Goal: Task Accomplishment & Management: Manage account settings

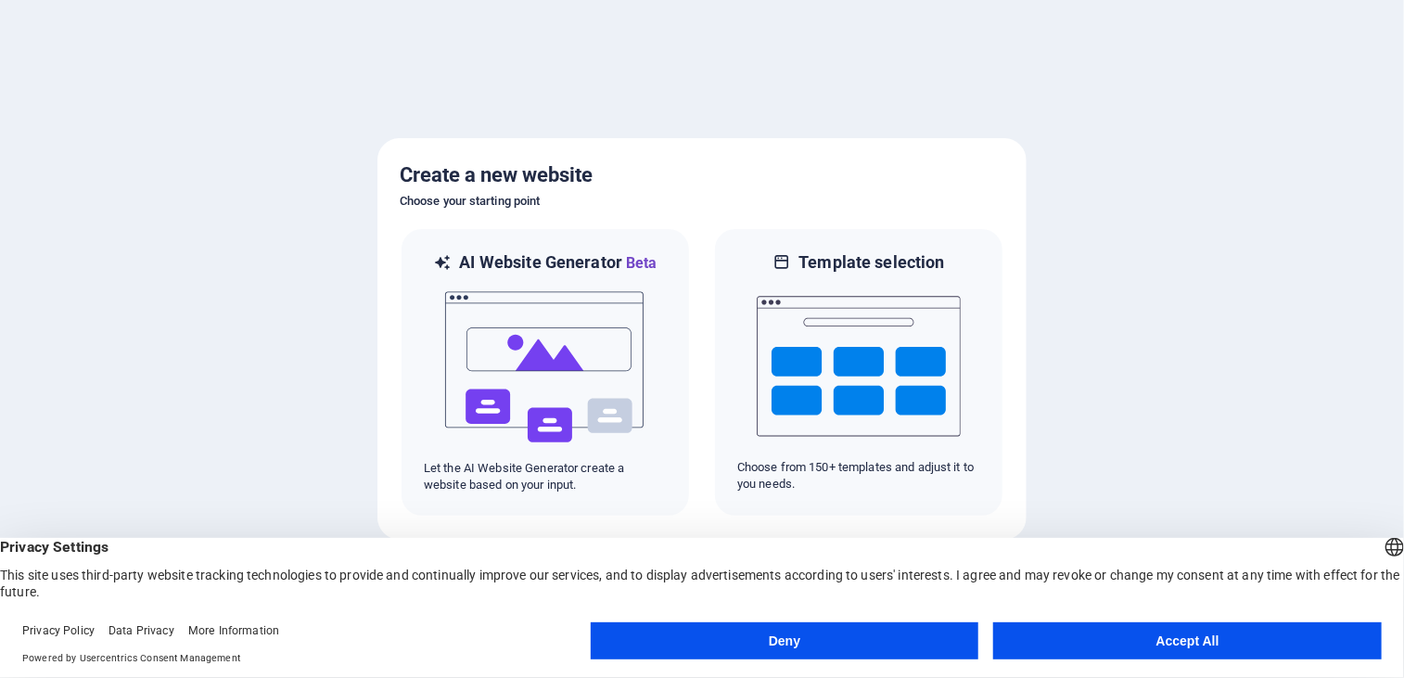
click at [1120, 648] on button "Accept All" at bounding box center [1187, 640] width 388 height 37
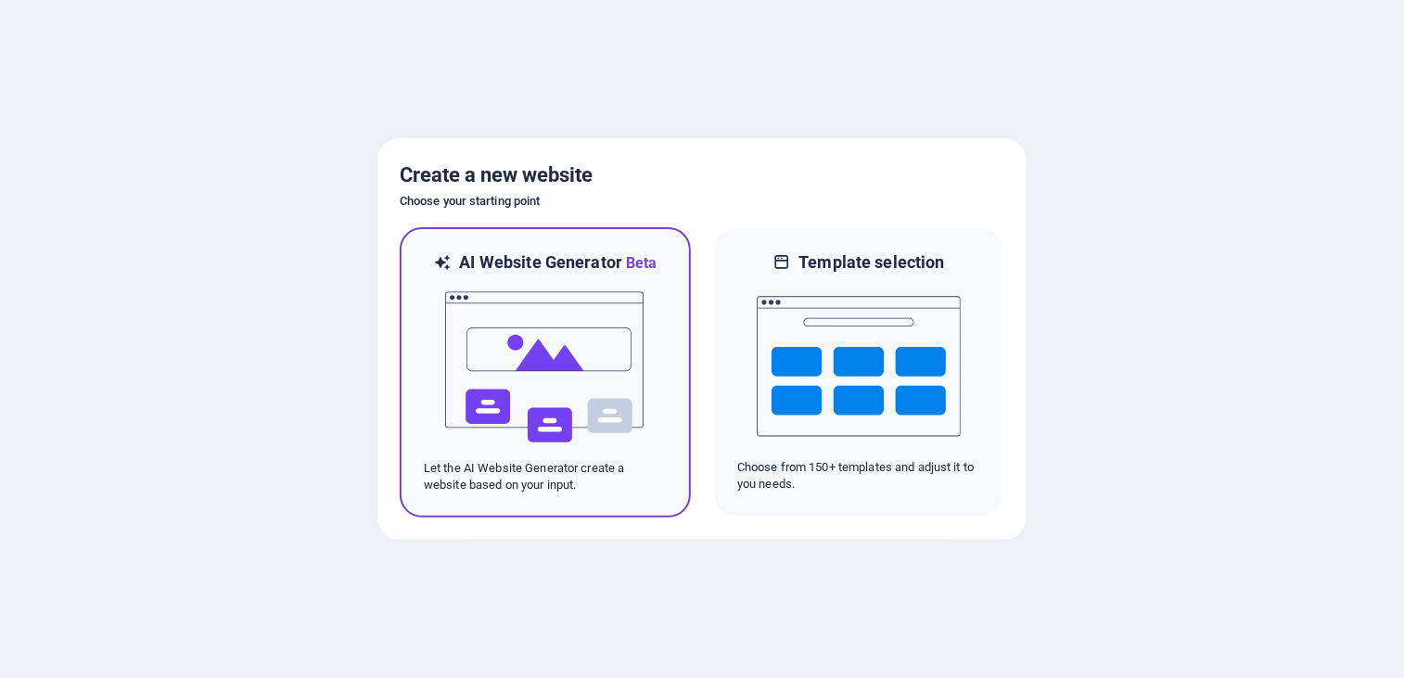
click at [569, 362] on img at bounding box center [545, 366] width 204 height 185
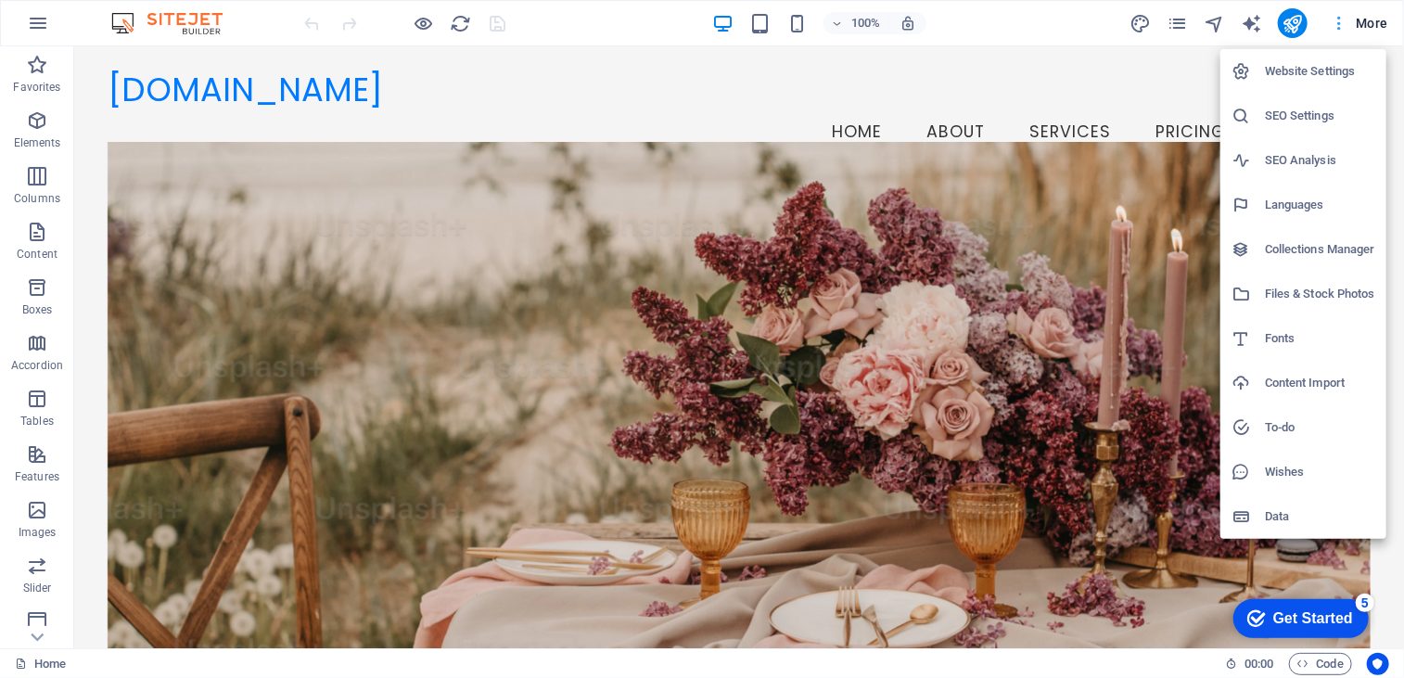
click at [0, 0] on div at bounding box center [0, 0] width 0 height 0
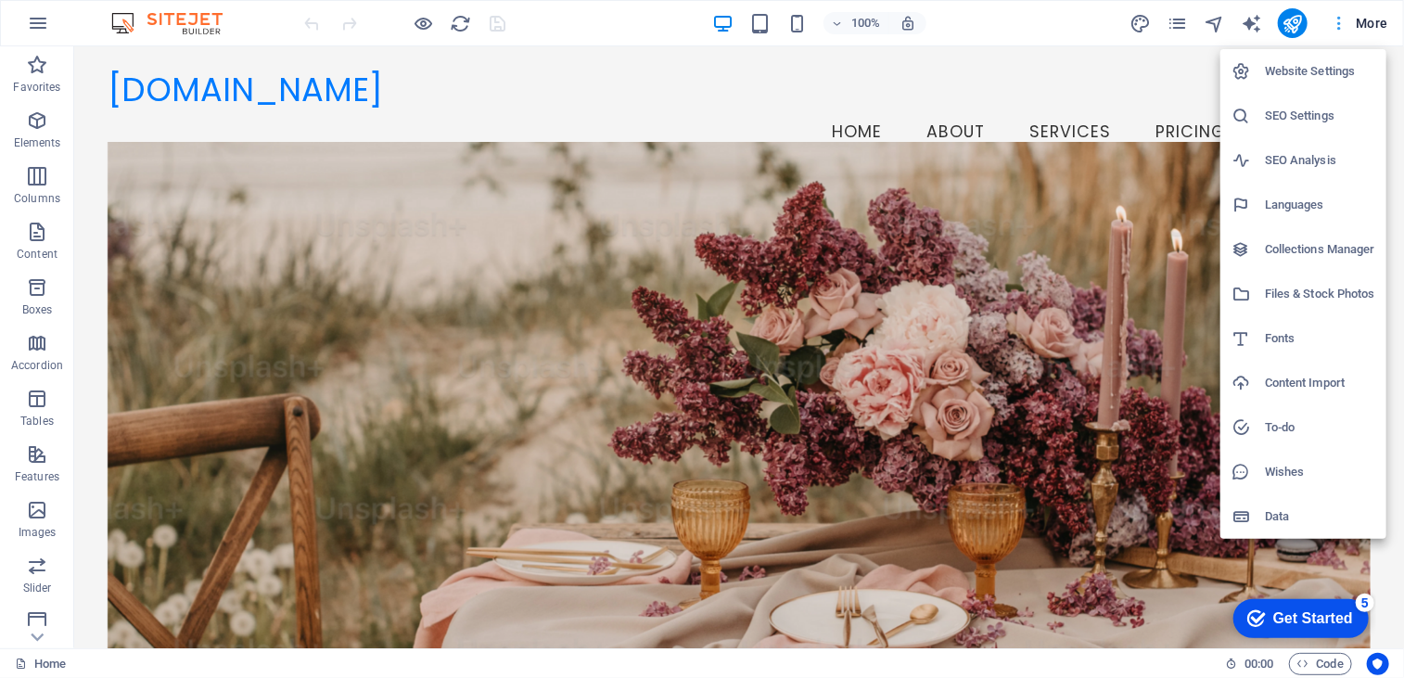
click at [1341, 23] on div at bounding box center [702, 339] width 1404 height 678
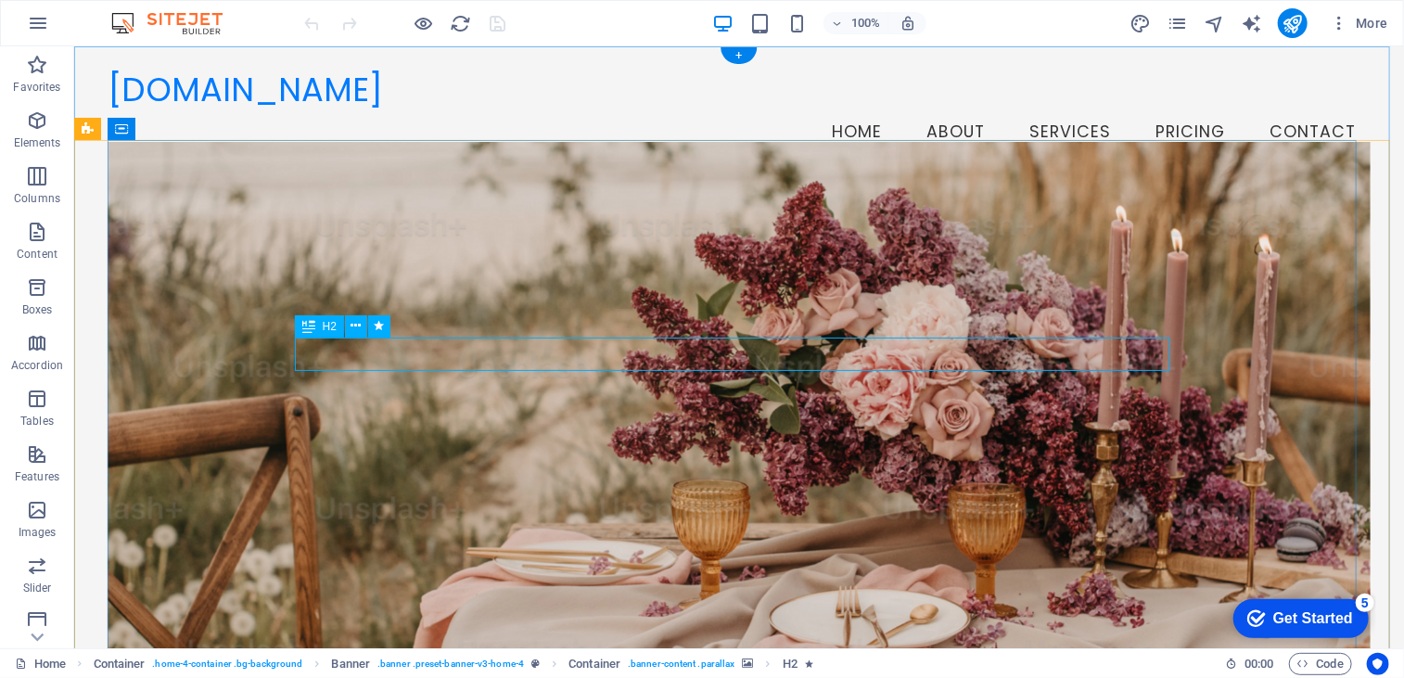
click at [326, 325] on span "H2" at bounding box center [330, 326] width 14 height 11
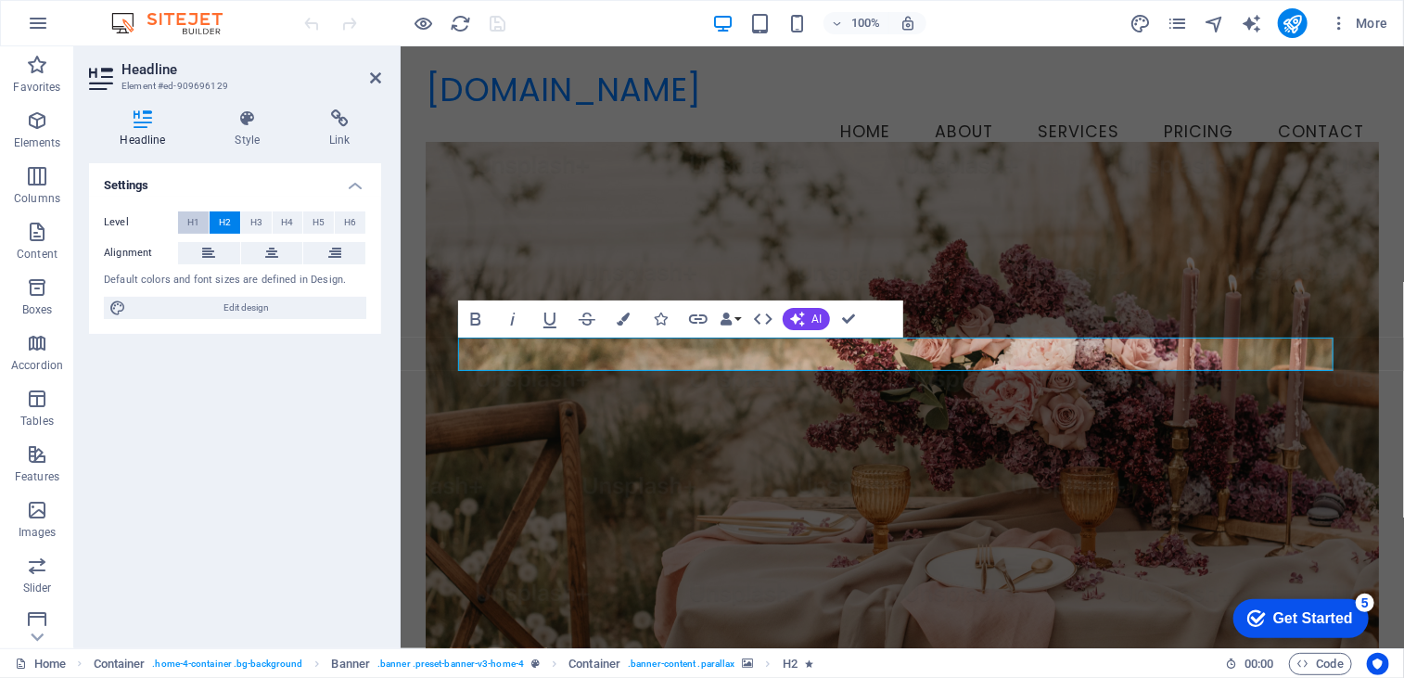
click at [192, 216] on span "H1" at bounding box center [193, 222] width 12 height 22
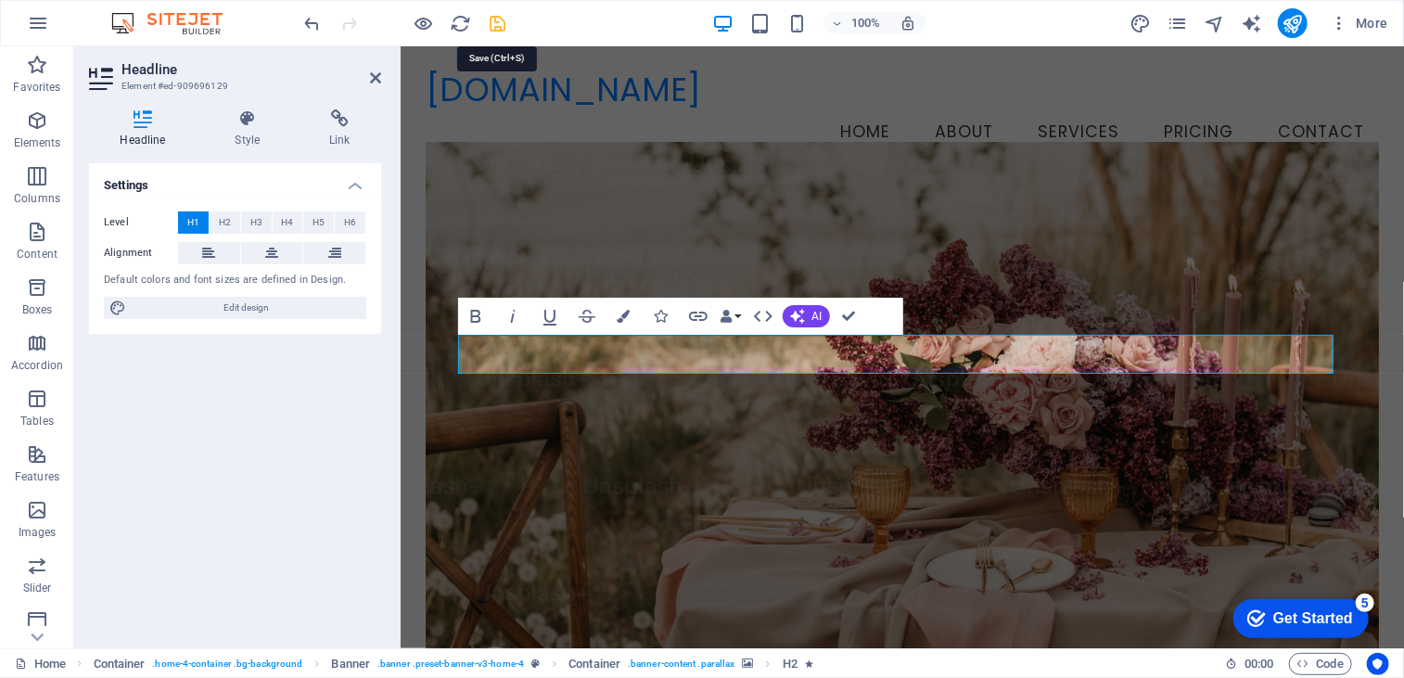
click at [505, 19] on icon "save" at bounding box center [498, 23] width 21 height 21
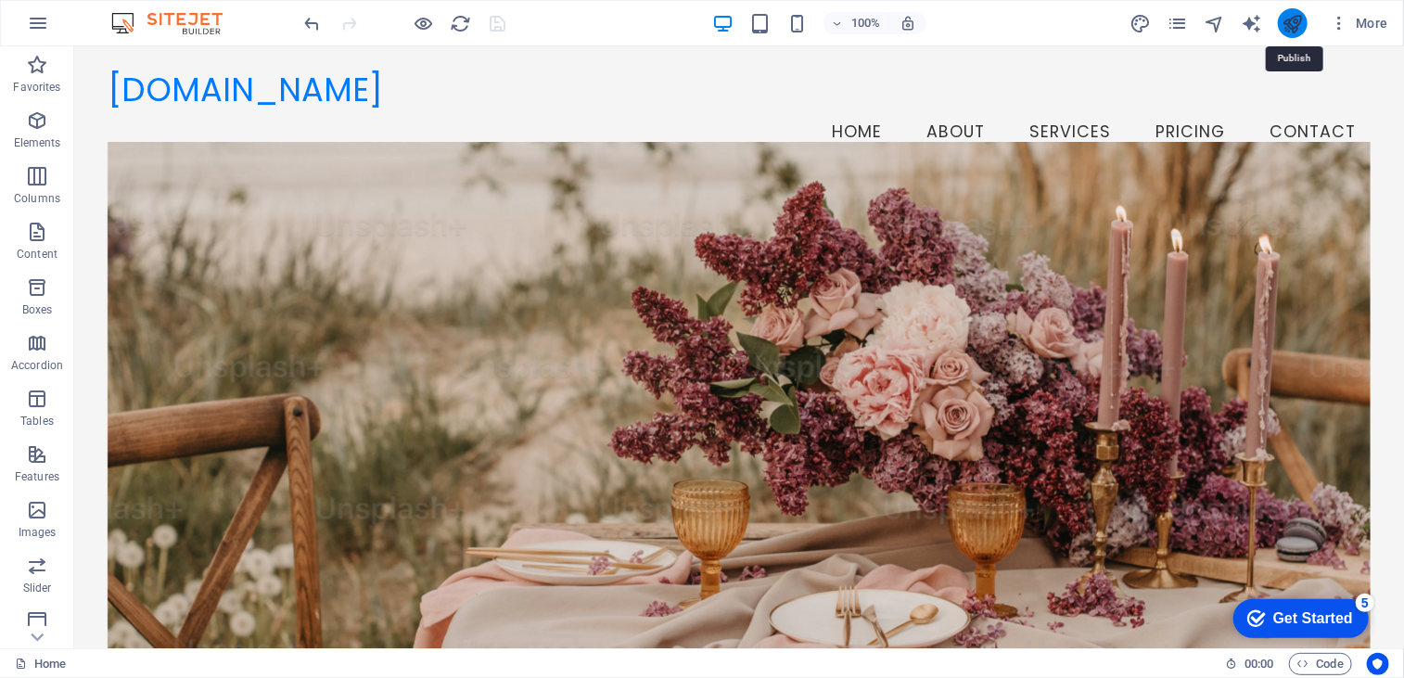
click at [1288, 20] on icon "publish" at bounding box center [1291, 23] width 21 height 21
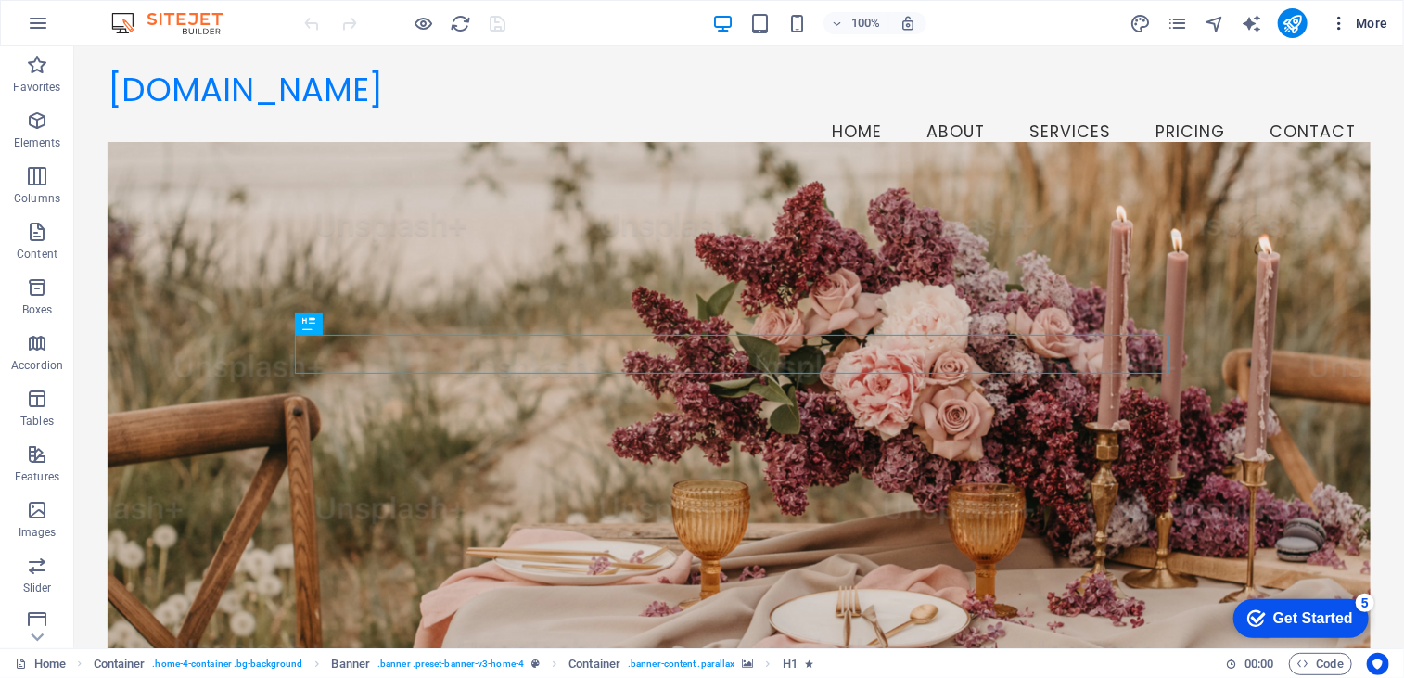
click at [1367, 29] on span "More" at bounding box center [1359, 23] width 58 height 19
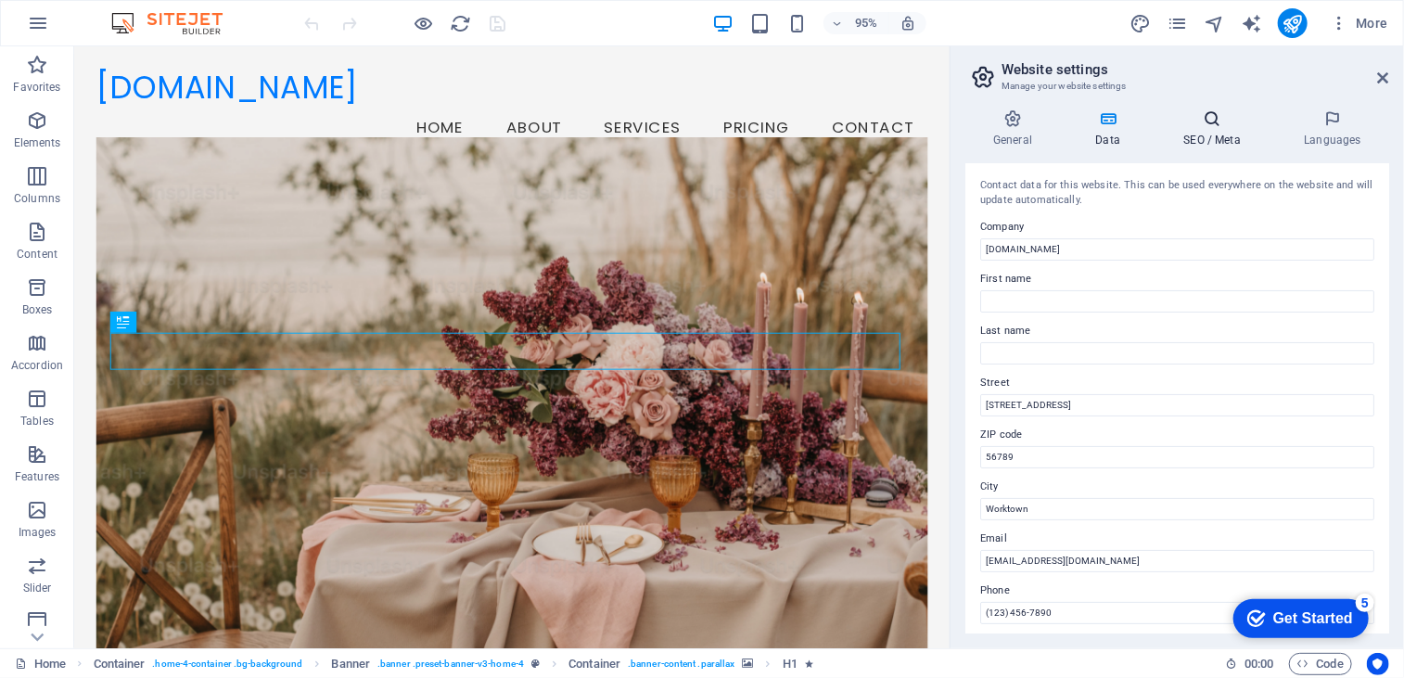
click at [0, 0] on h4 "SEO / Meta" at bounding box center [0, 0] width 0 height 0
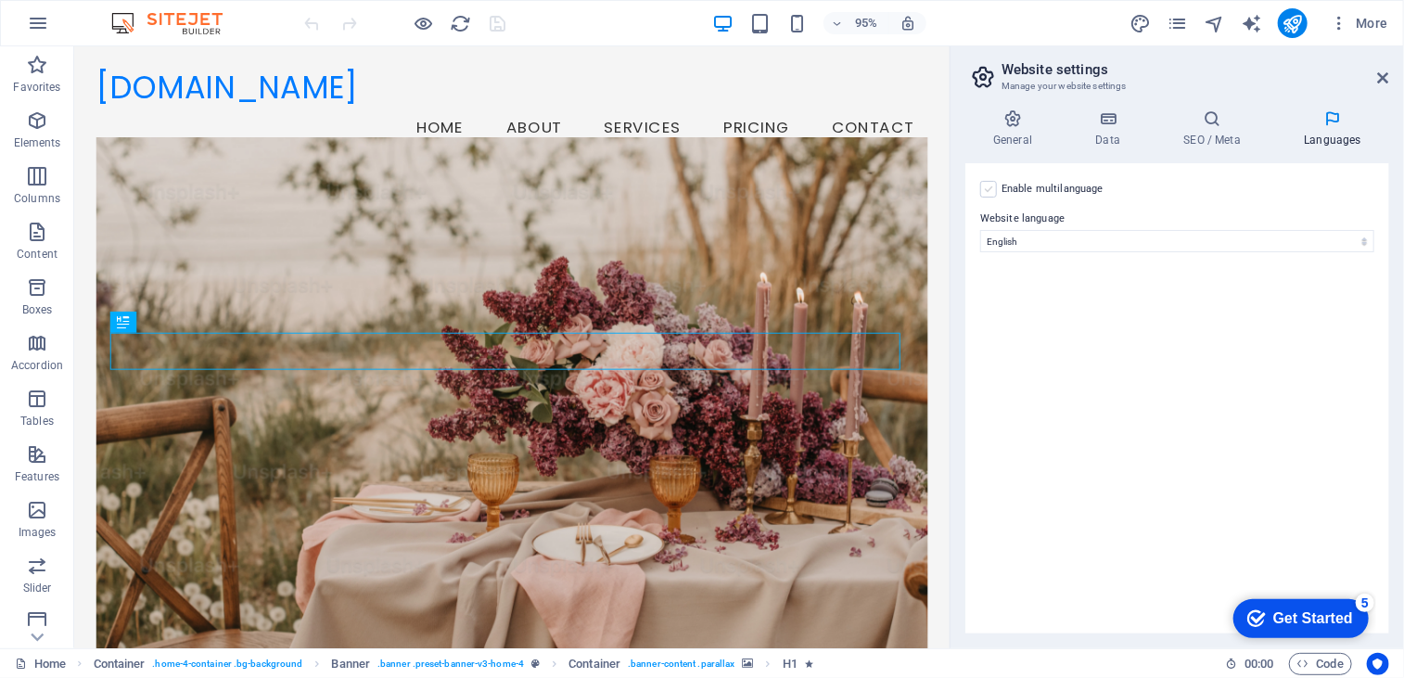
click at [986, 187] on label at bounding box center [988, 189] width 17 height 17
click at [0, 0] on input "Enable multilanguage To disable multilanguage delete all languages until only o…" at bounding box center [0, 0] width 0 height 0
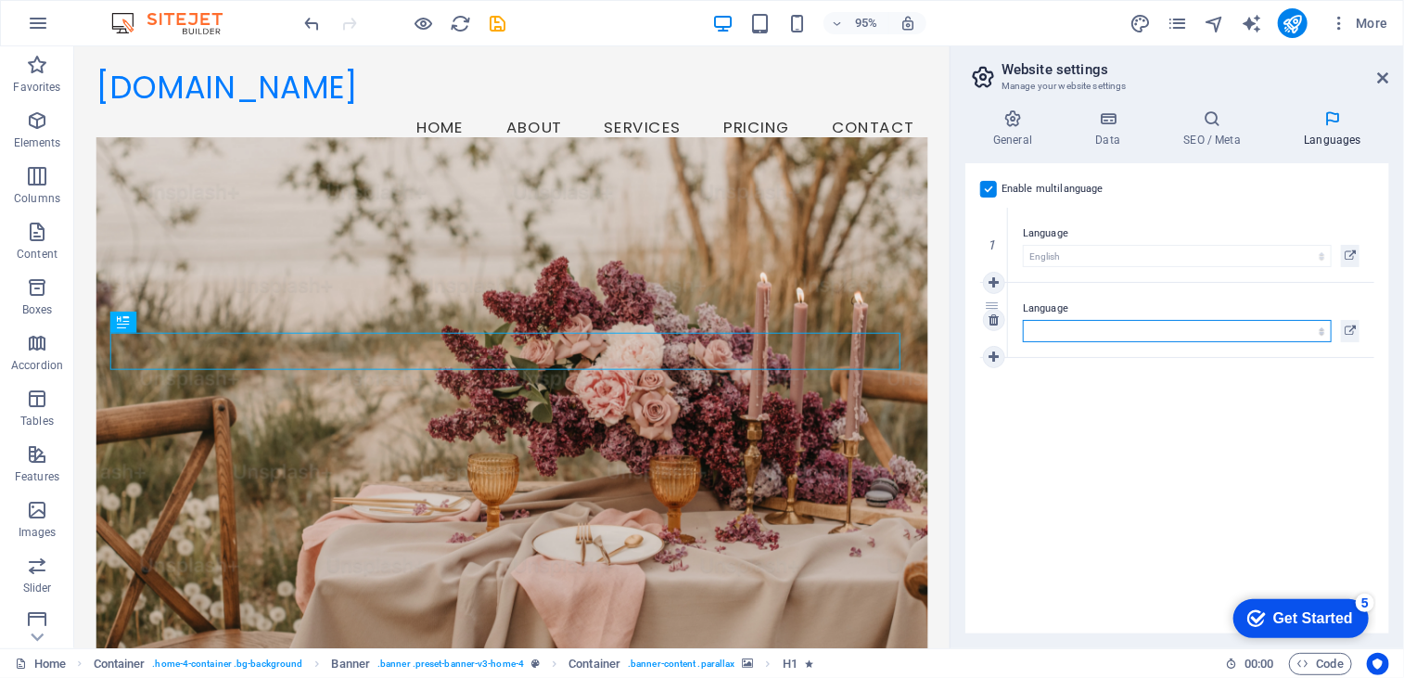
click at [1261, 336] on select "Abkhazian Afar Afrikaans Akan Albanian Amharic Arabic Aragonese Armenian Assame…" at bounding box center [1177, 331] width 309 height 22
select select "6"
click at [1023, 320] on select "Abkhazian Afar Afrikaans Akan Albanian Amharic Arabic Aragonese Armenian Assame…" at bounding box center [1177, 331] width 309 height 22
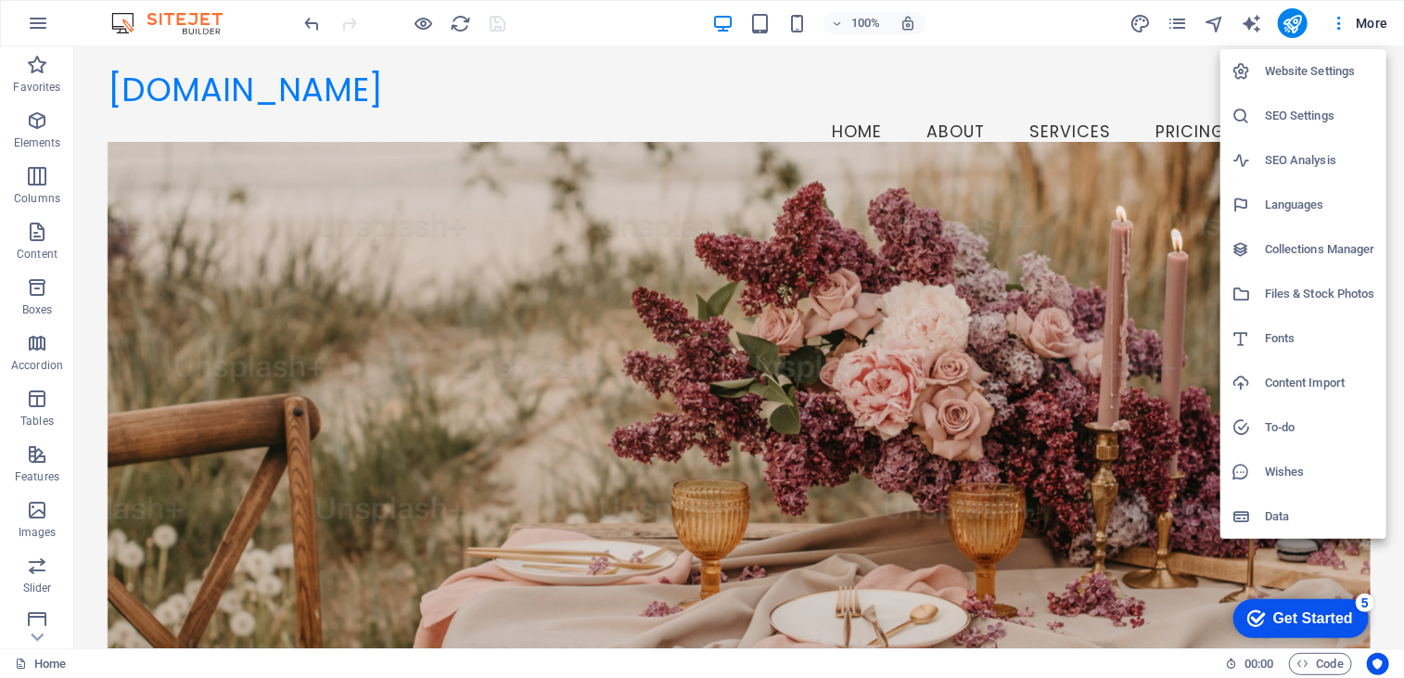
click at [1299, 77] on h6 "Website Settings" at bounding box center [1320, 71] width 110 height 22
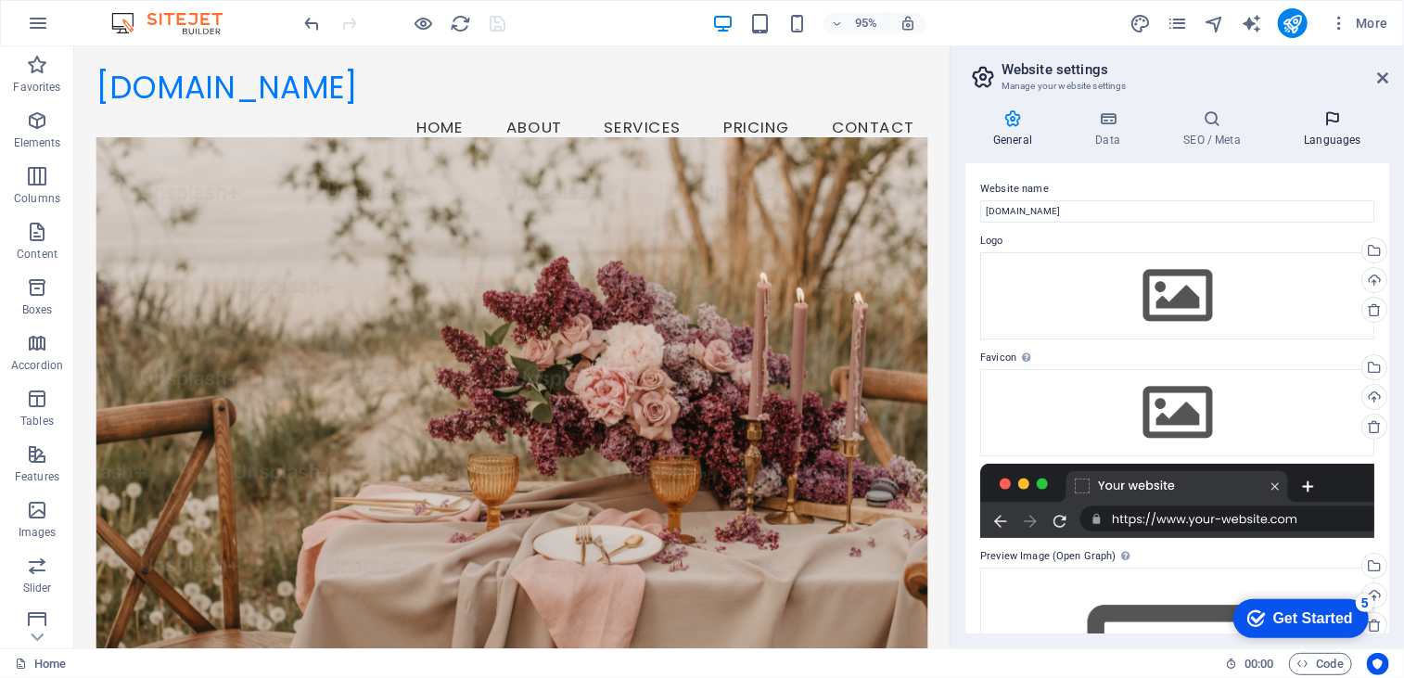
click at [1333, 129] on h4 "Languages" at bounding box center [1332, 128] width 113 height 39
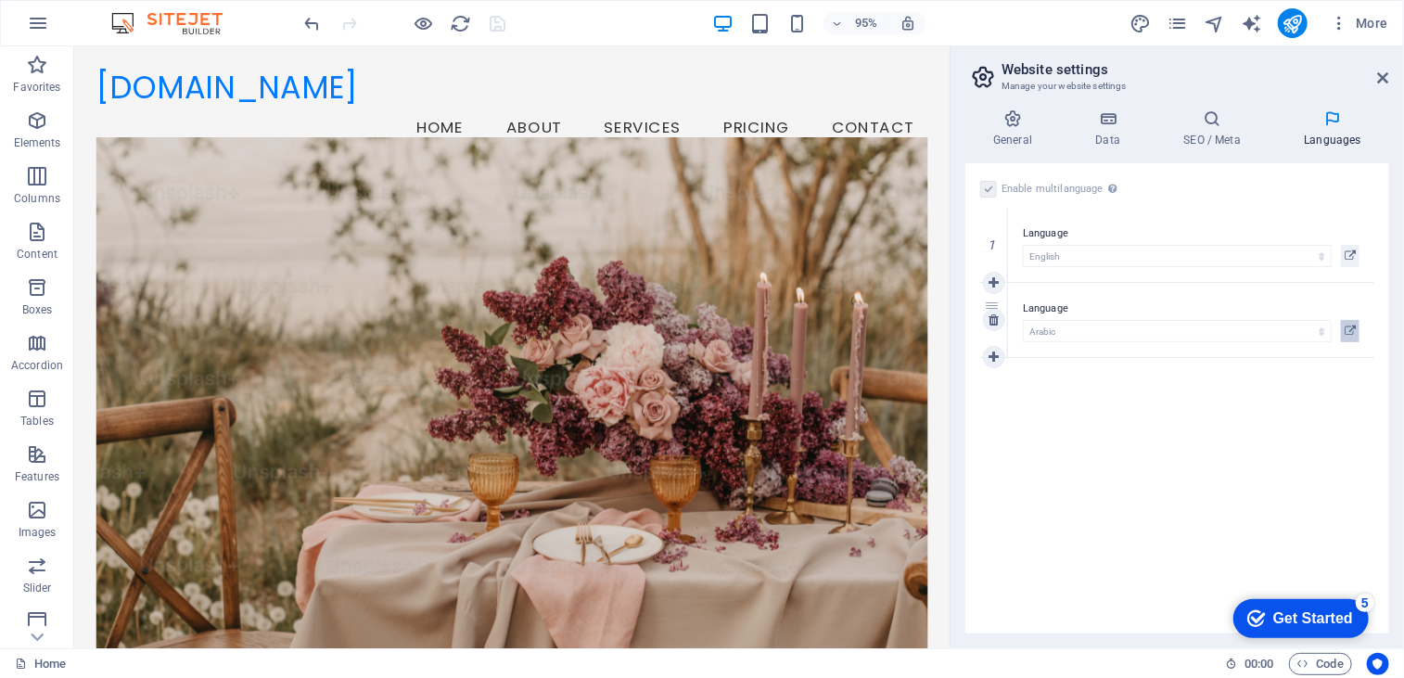
click at [1355, 331] on icon at bounding box center [1349, 331] width 11 height 22
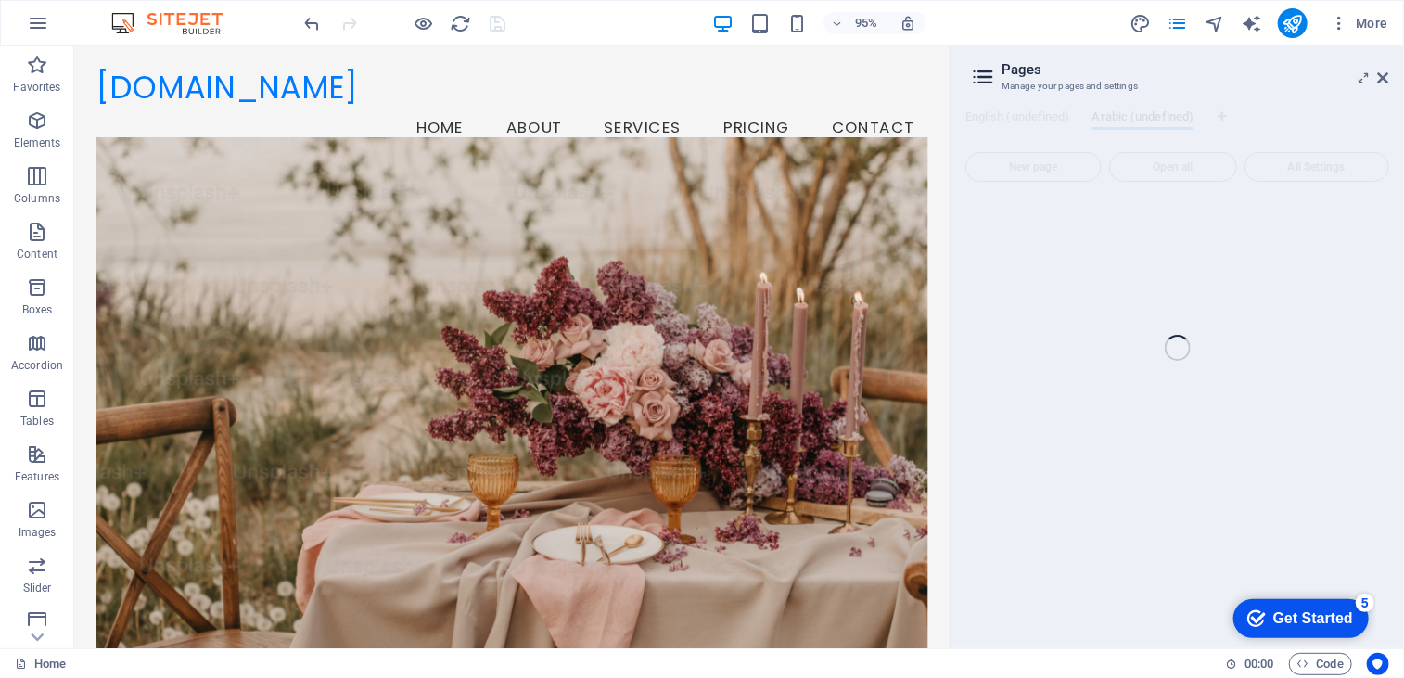
click at [1361, 79] on div "Home Favorites Elements Columns Content Boxes Accordion Tables Features Images …" at bounding box center [702, 347] width 1404 height 602
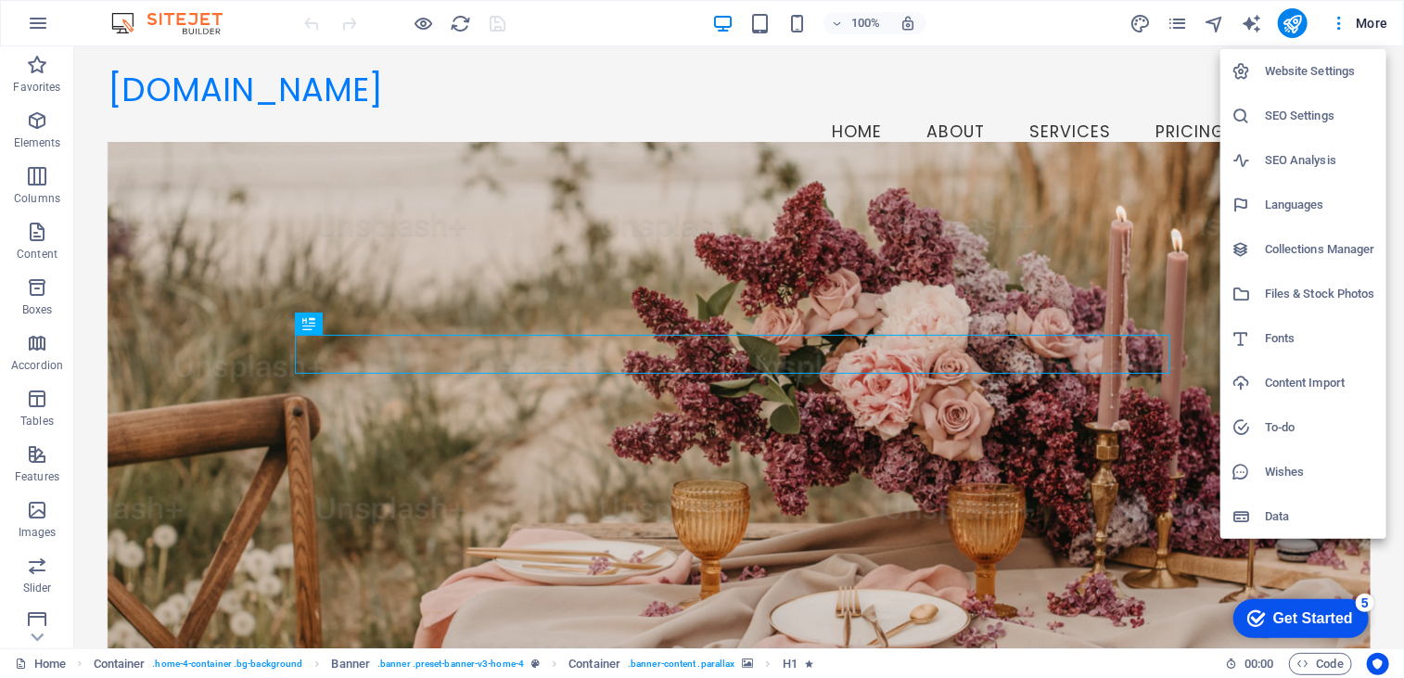
click at [1276, 515] on h6 "Data" at bounding box center [1320, 516] width 110 height 22
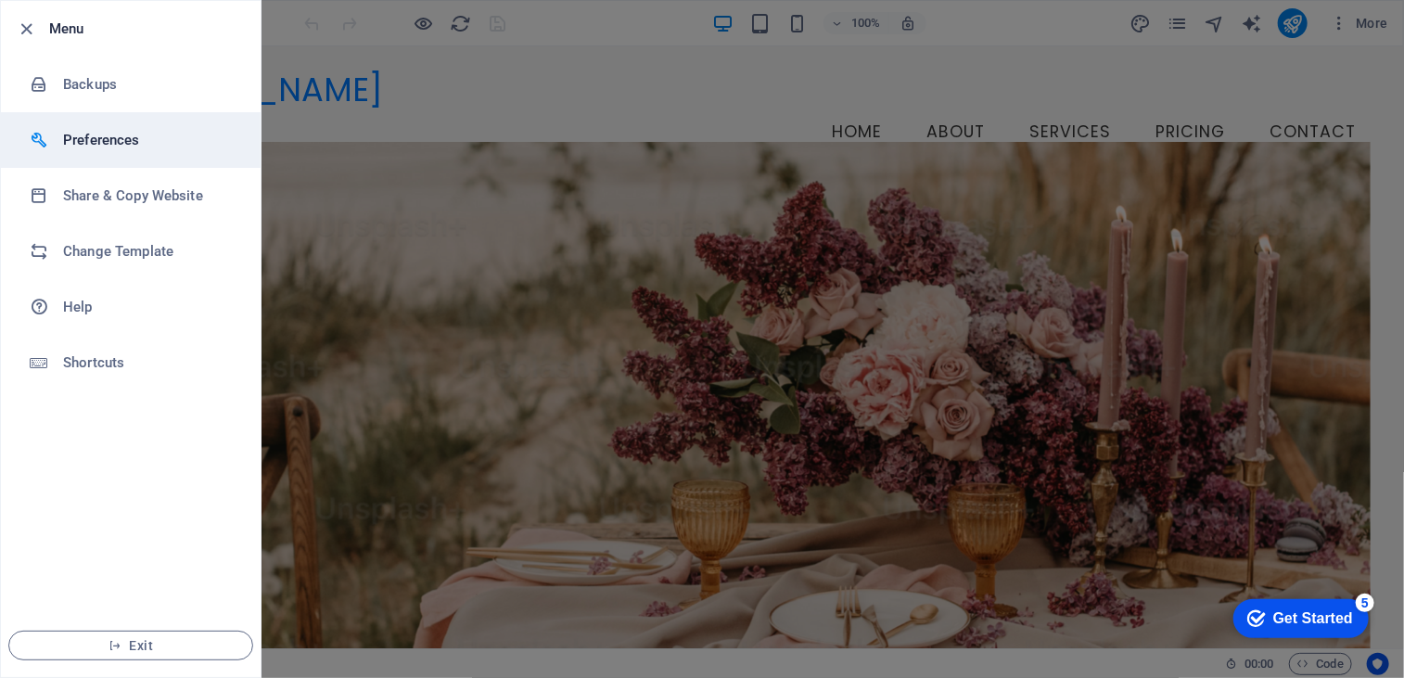
click at [78, 146] on h6 "Preferences" at bounding box center [149, 140] width 172 height 22
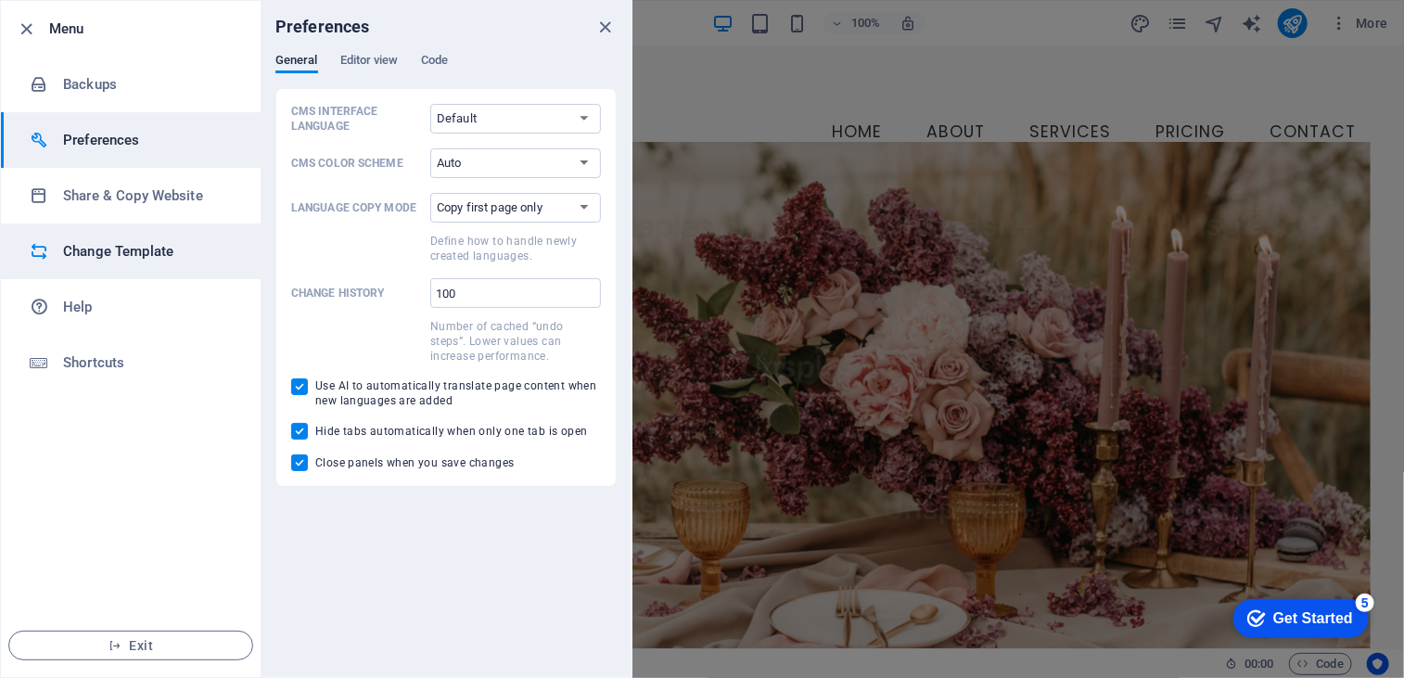
click at [82, 264] on li "Change Template" at bounding box center [131, 251] width 260 height 56
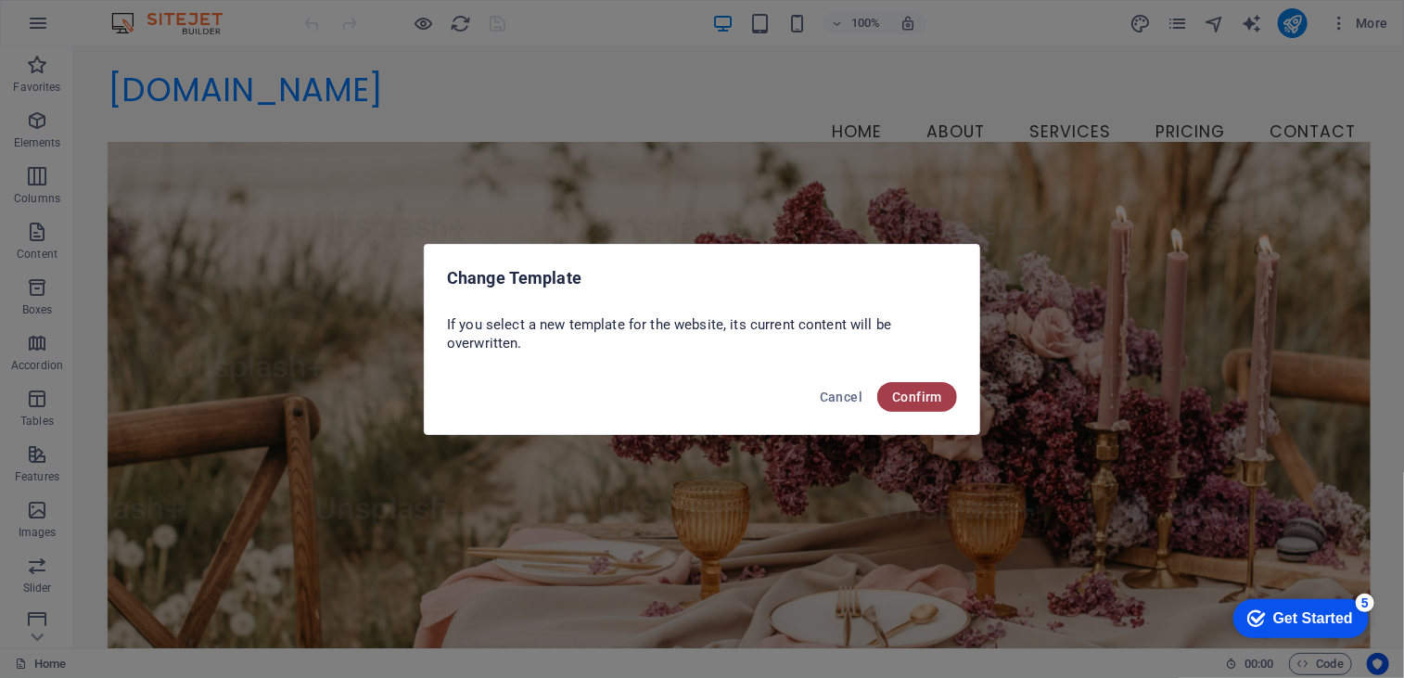
click at [938, 402] on span "Confirm" at bounding box center [917, 396] width 50 height 15
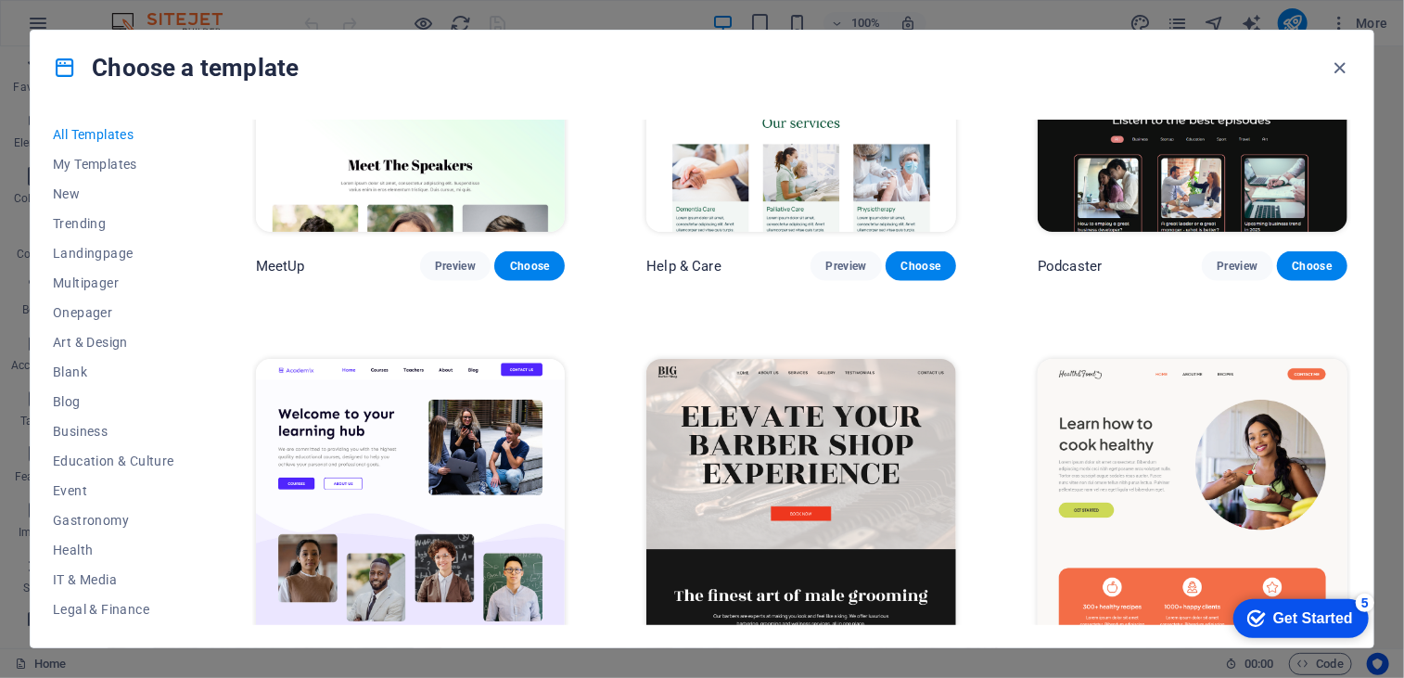
scroll to position [1437, 0]
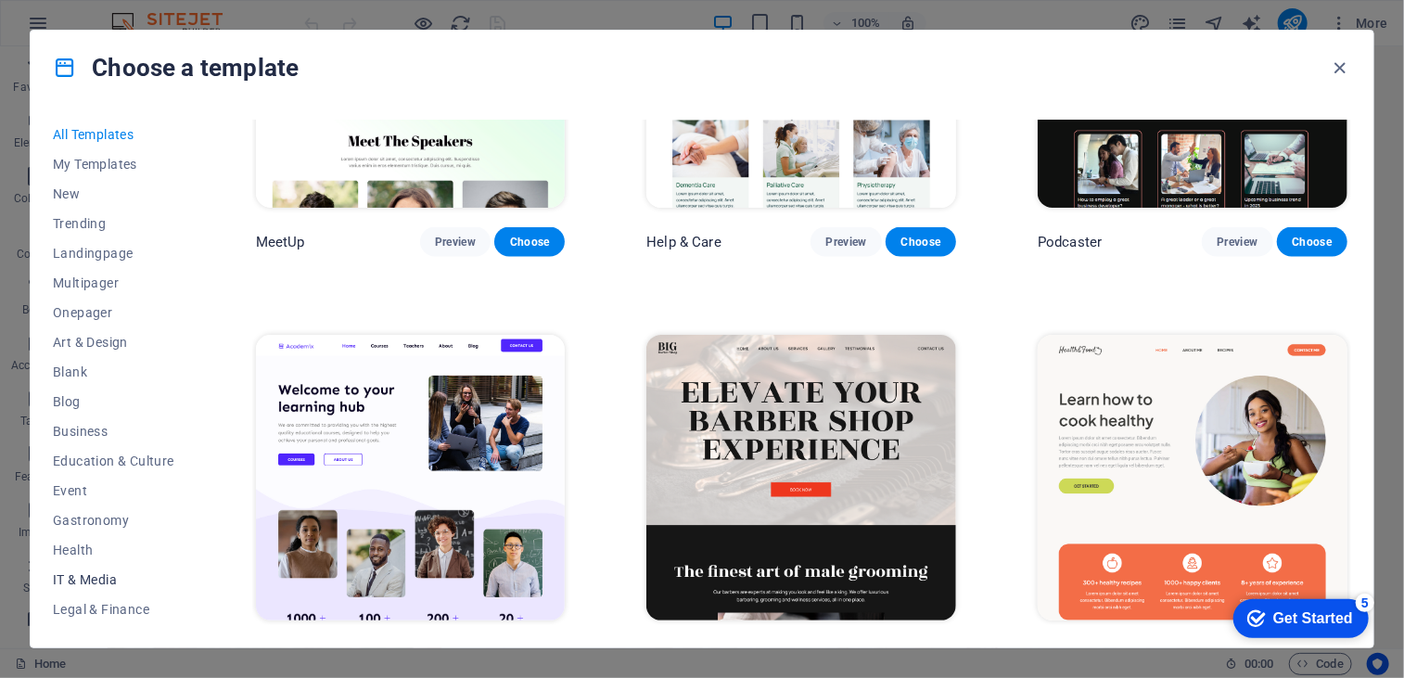
click at [69, 577] on span "IT & Media" at bounding box center [113, 579] width 121 height 15
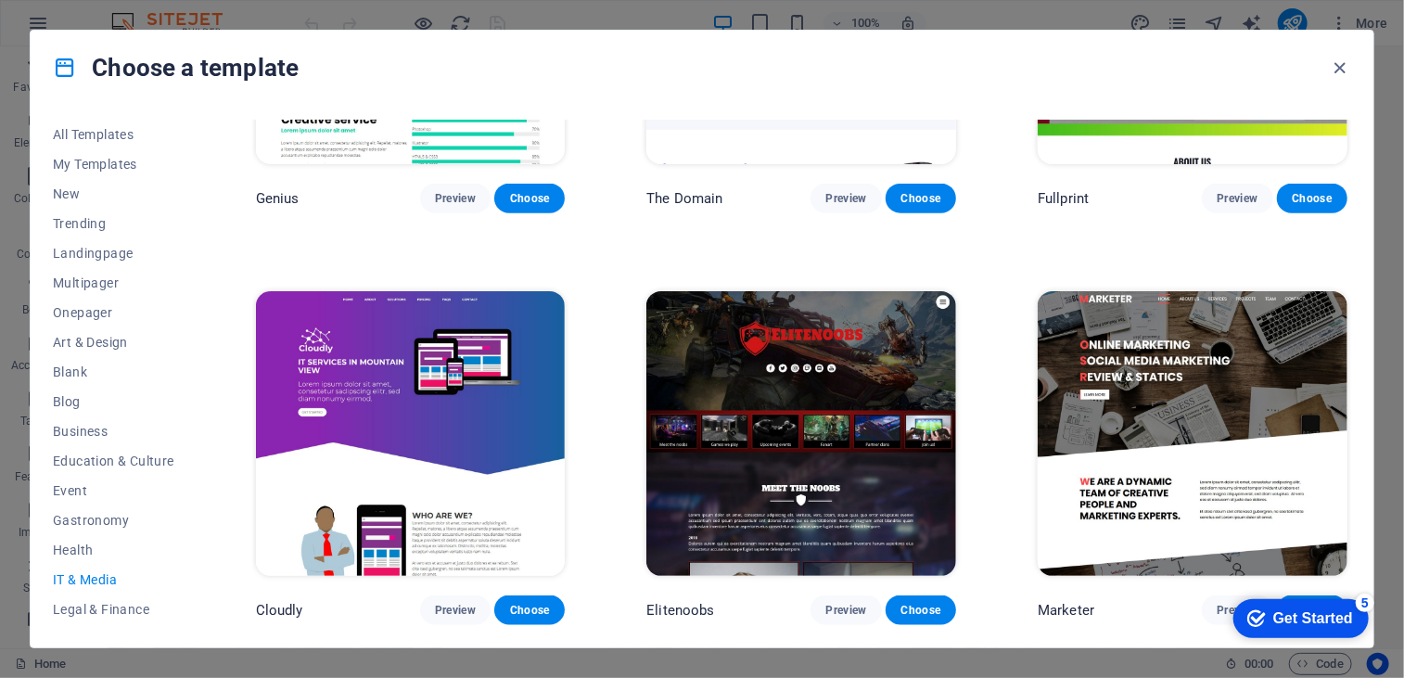
scroll to position [1062, 0]
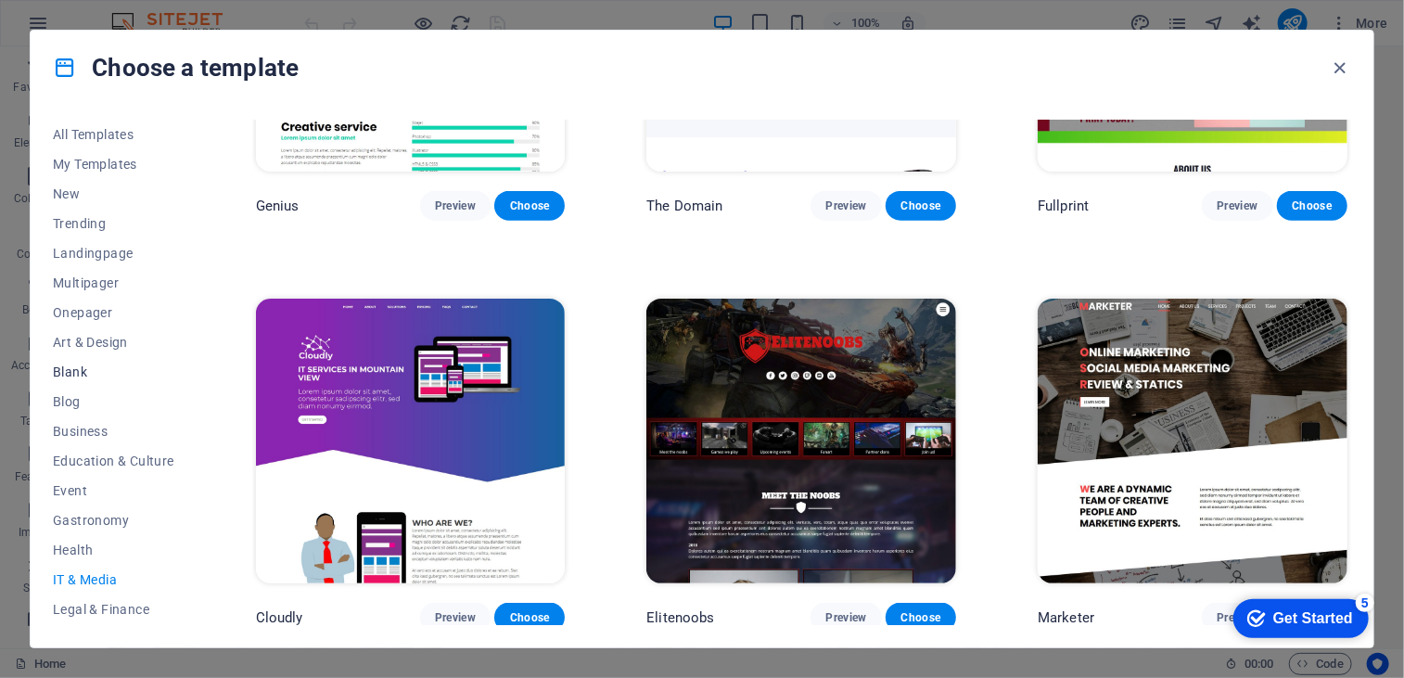
click at [81, 364] on span "Blank" at bounding box center [113, 371] width 121 height 15
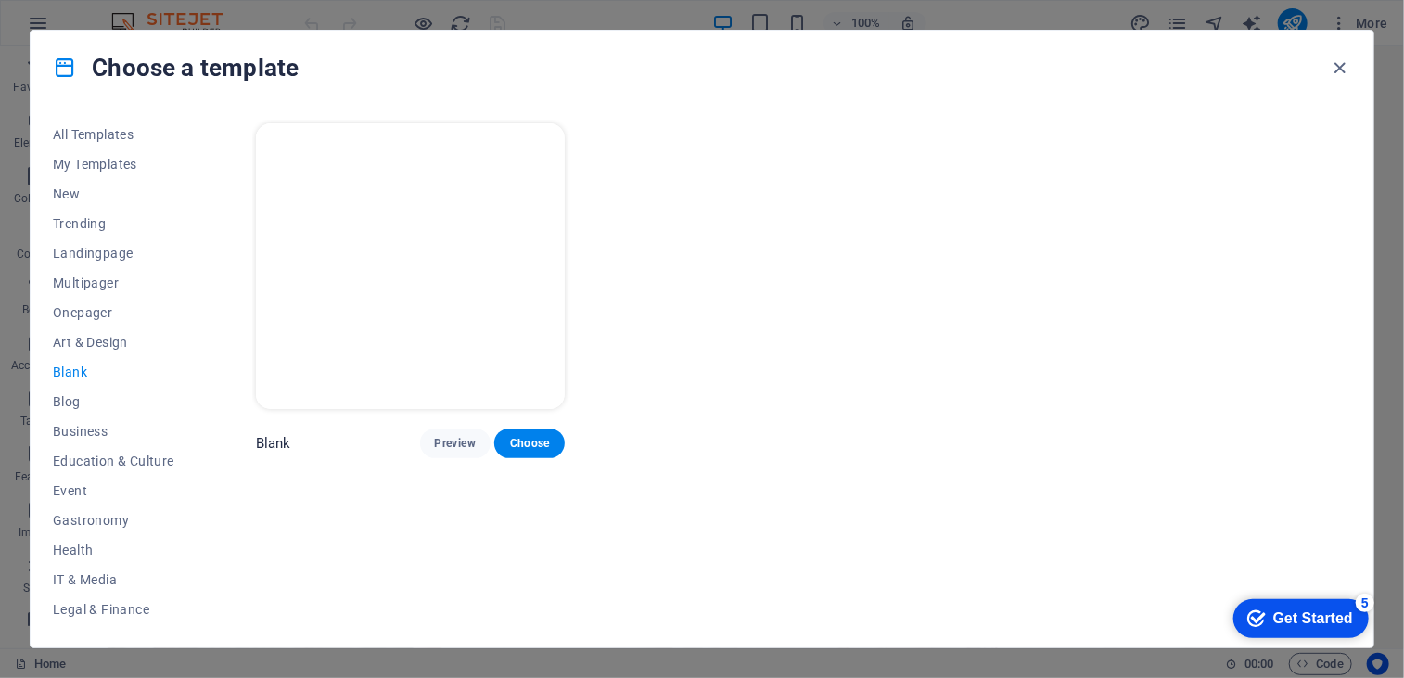
scroll to position [0, 0]
click at [534, 432] on button "Choose" at bounding box center [529, 443] width 70 height 30
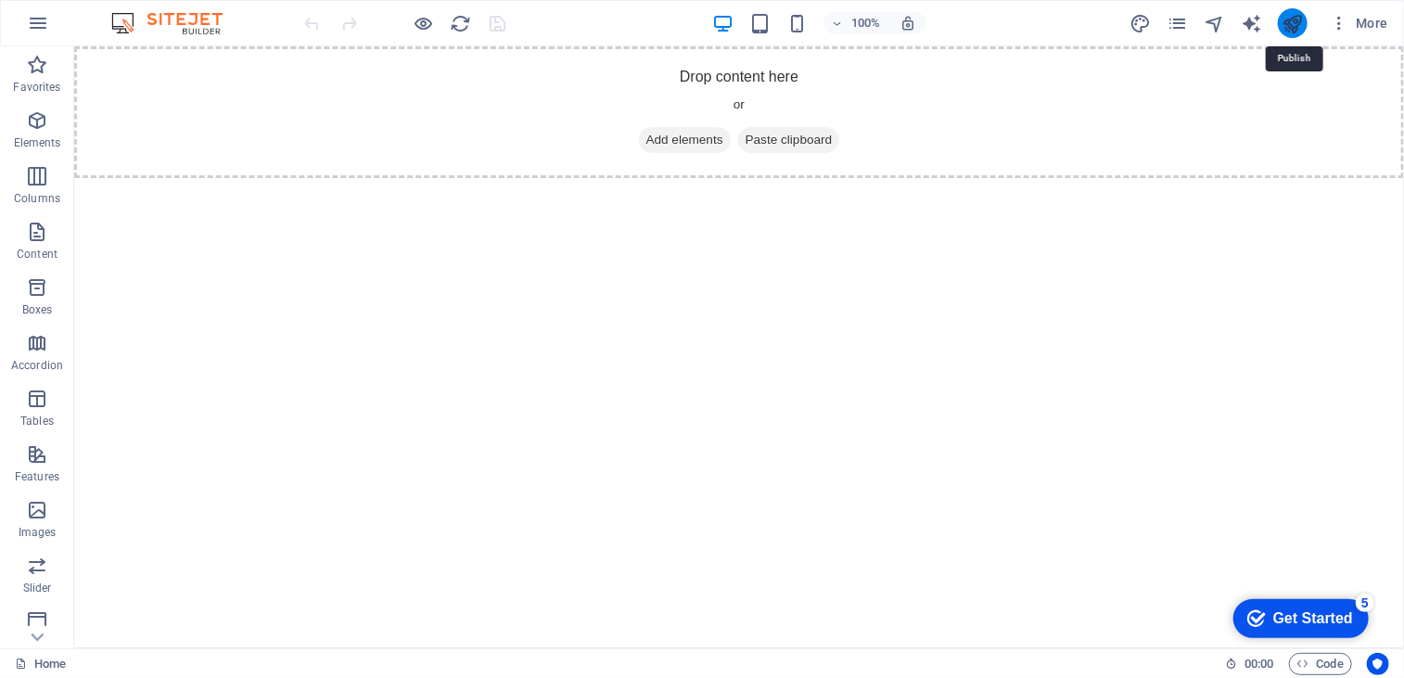
click at [1290, 19] on icon "publish" at bounding box center [1291, 23] width 21 height 21
click at [37, 21] on icon "button" at bounding box center [38, 23] width 22 height 22
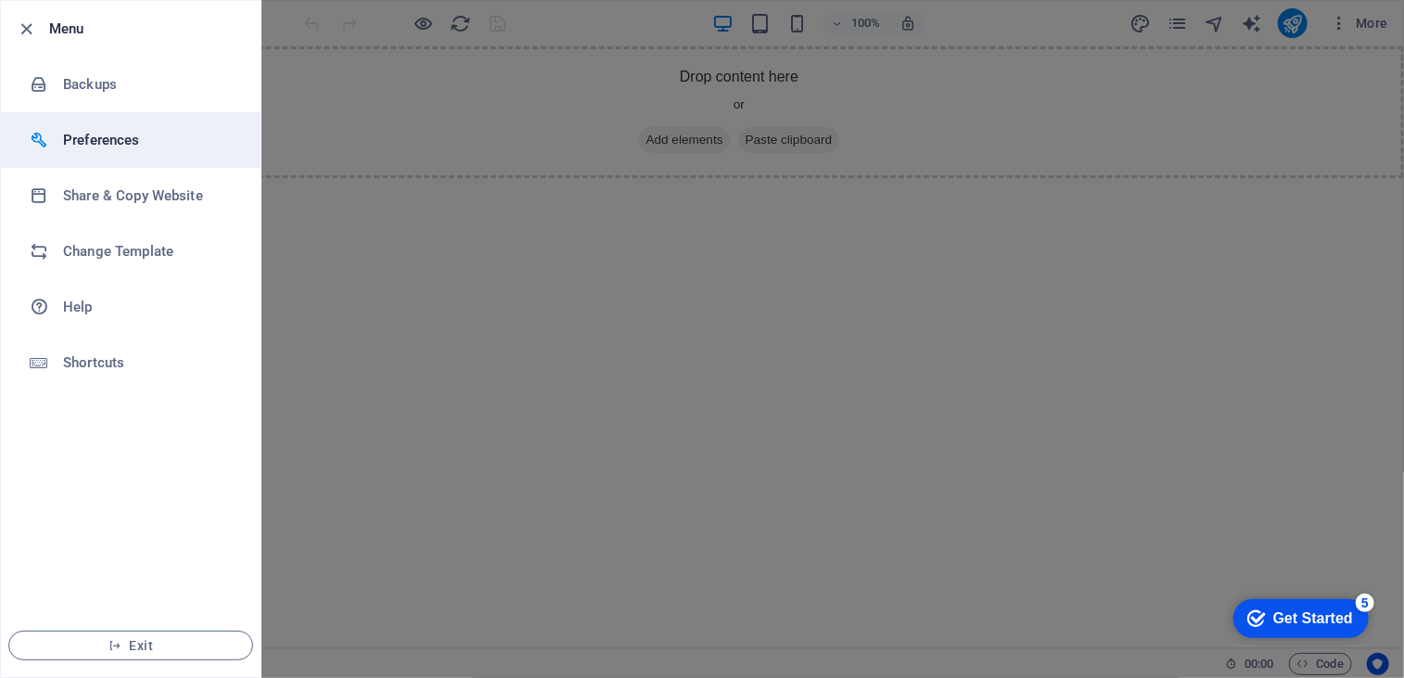
click at [73, 138] on h6 "Preferences" at bounding box center [149, 140] width 172 height 22
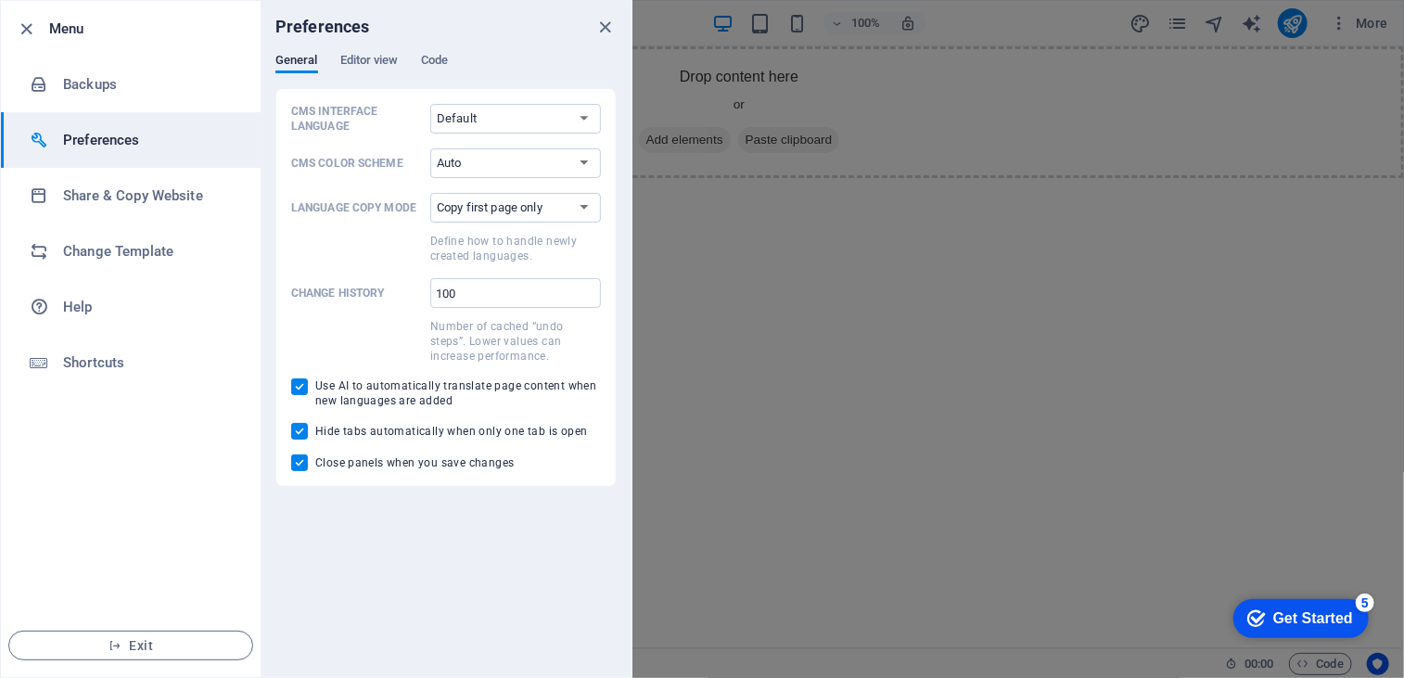
click at [73, 138] on h6 "Preferences" at bounding box center [149, 140] width 172 height 22
click at [611, 22] on icon "close" at bounding box center [605, 27] width 21 height 21
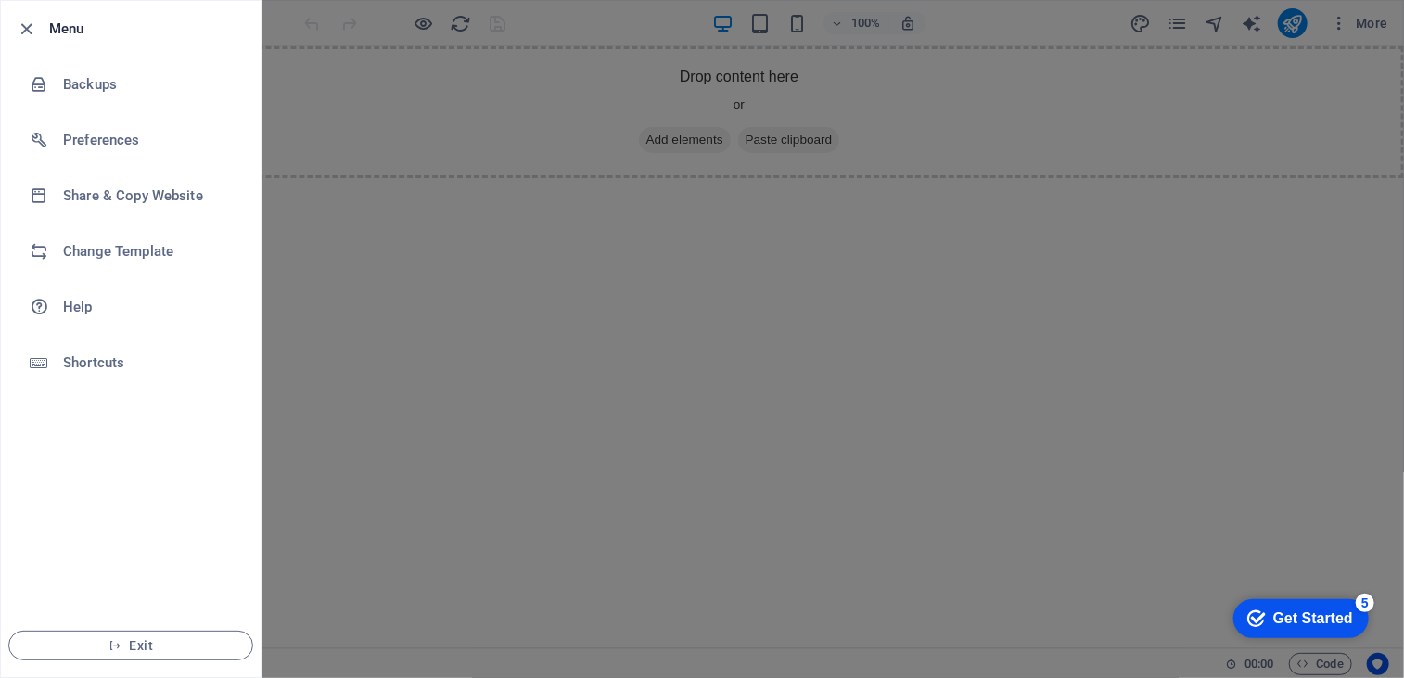
click at [973, 270] on div at bounding box center [702, 339] width 1404 height 678
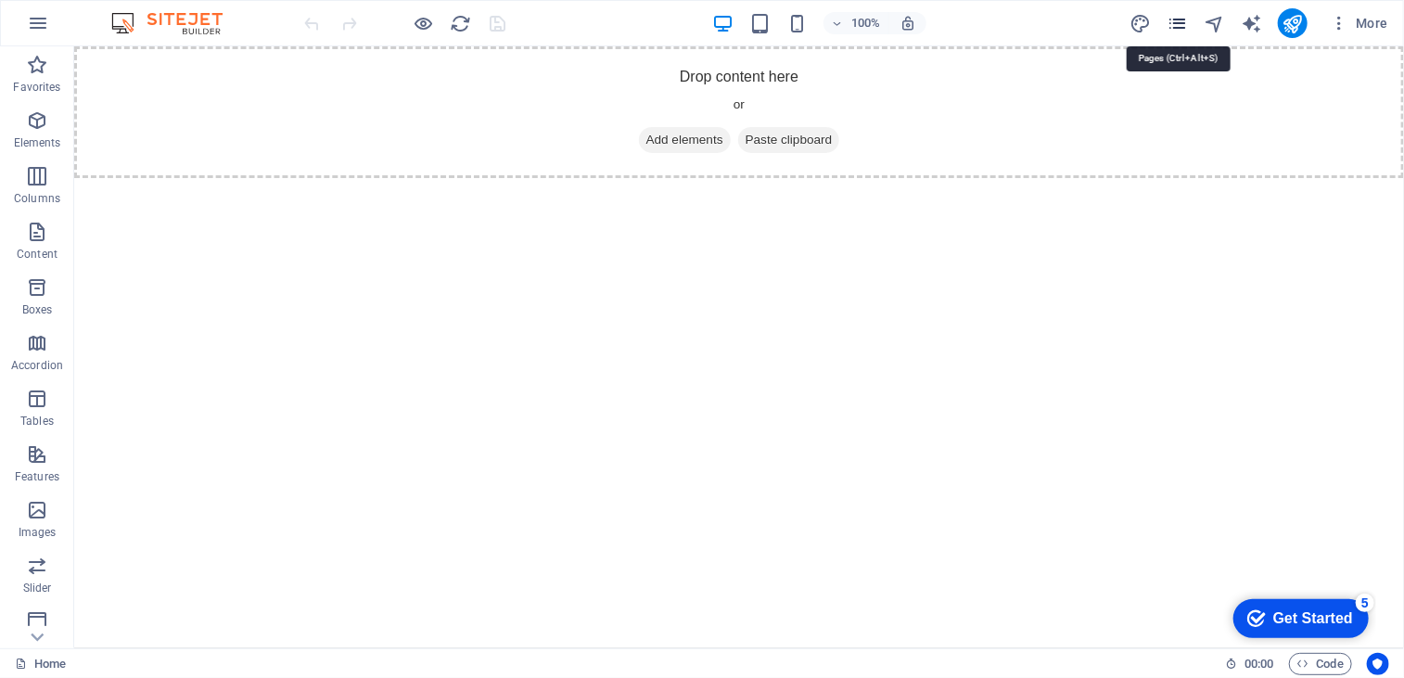
click at [1182, 21] on icon "pages" at bounding box center [1176, 23] width 21 height 21
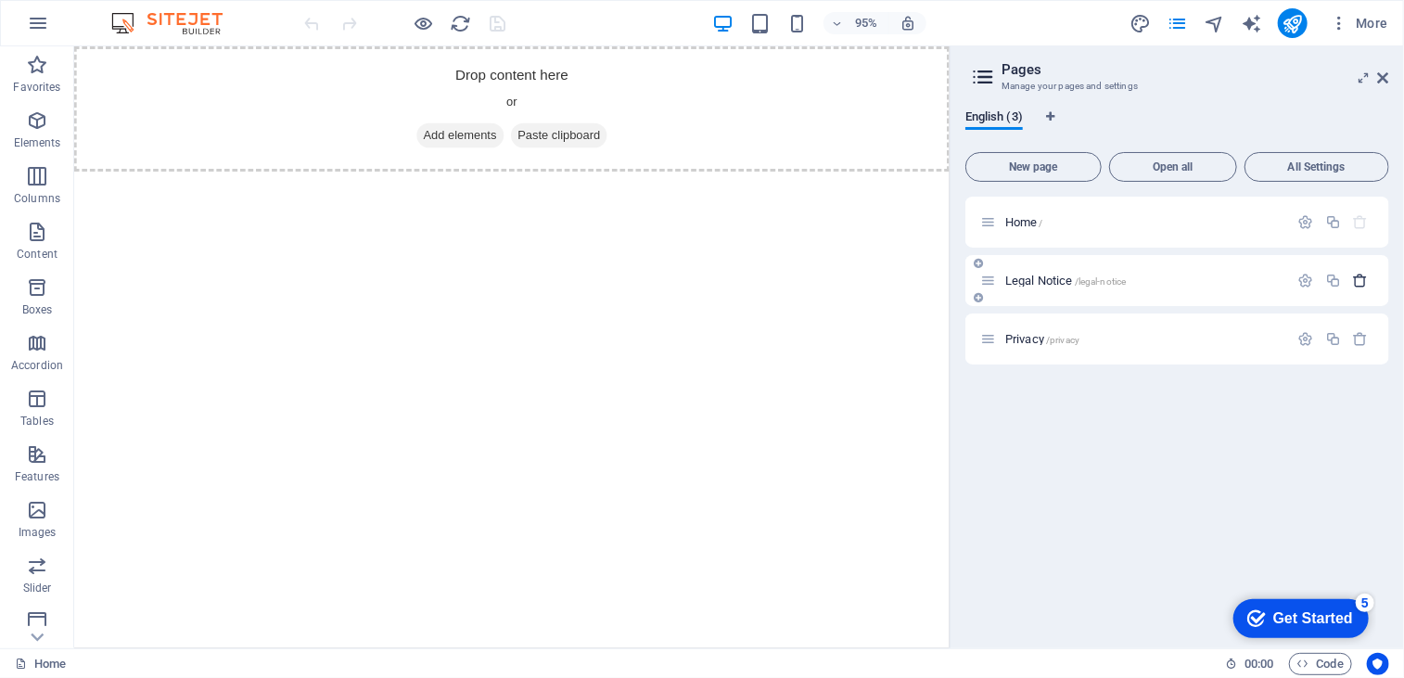
click at [1358, 281] on icon "button" at bounding box center [1361, 281] width 16 height 16
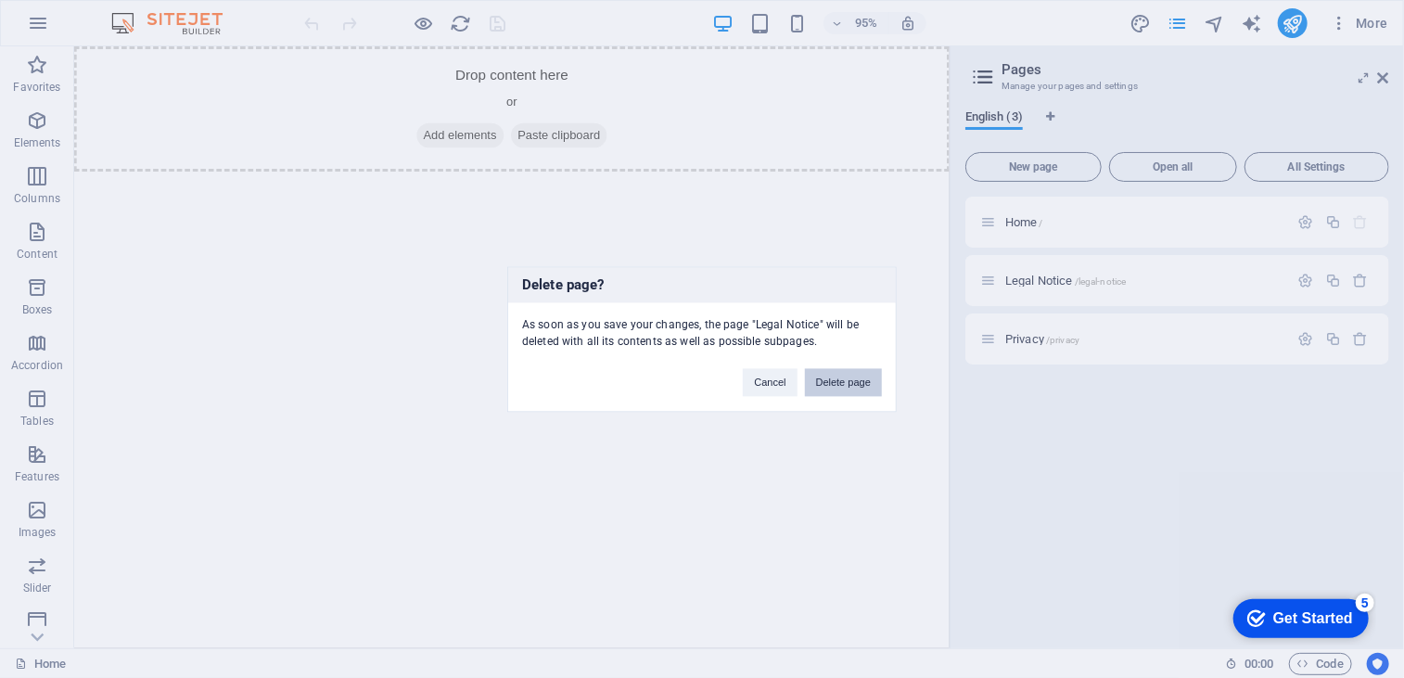
click at [819, 381] on button "Delete page" at bounding box center [843, 382] width 77 height 28
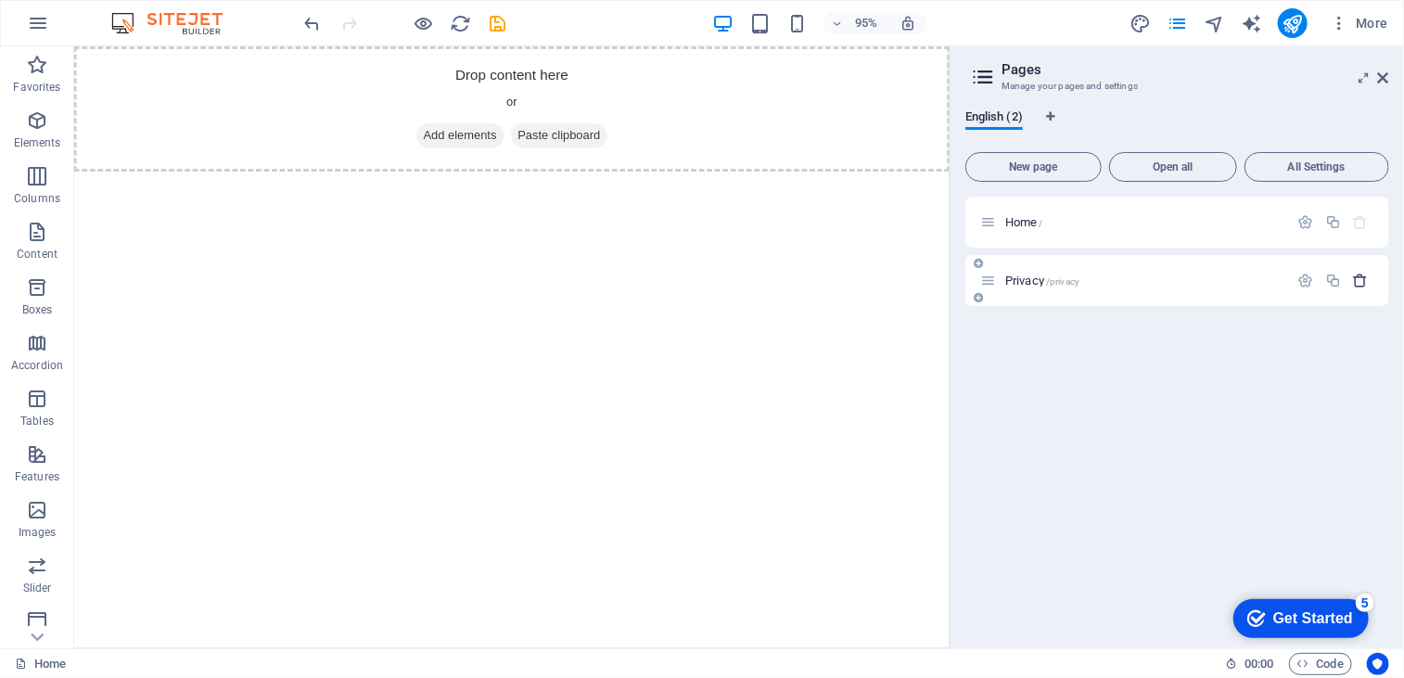
click at [1365, 279] on icon "button" at bounding box center [1361, 281] width 16 height 16
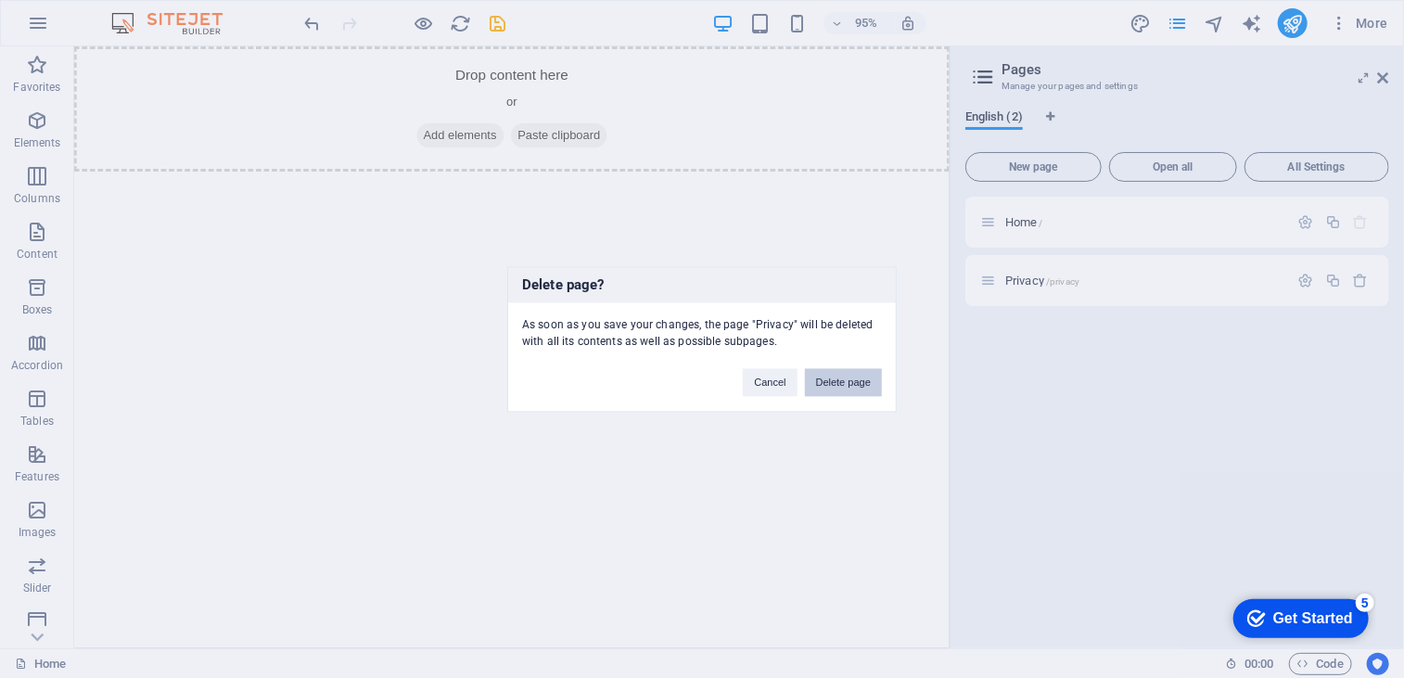
click at [827, 382] on button "Delete page" at bounding box center [843, 382] width 77 height 28
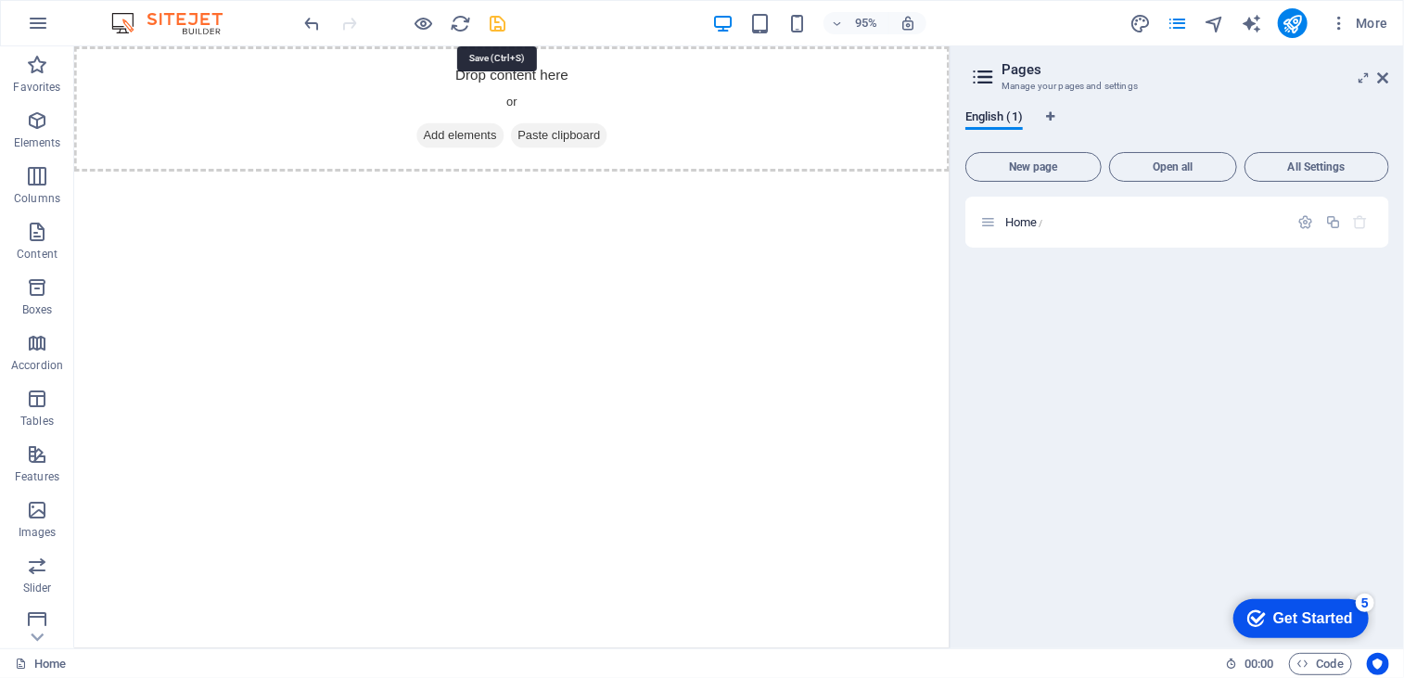
click at [490, 26] on icon "save" at bounding box center [498, 23] width 21 height 21
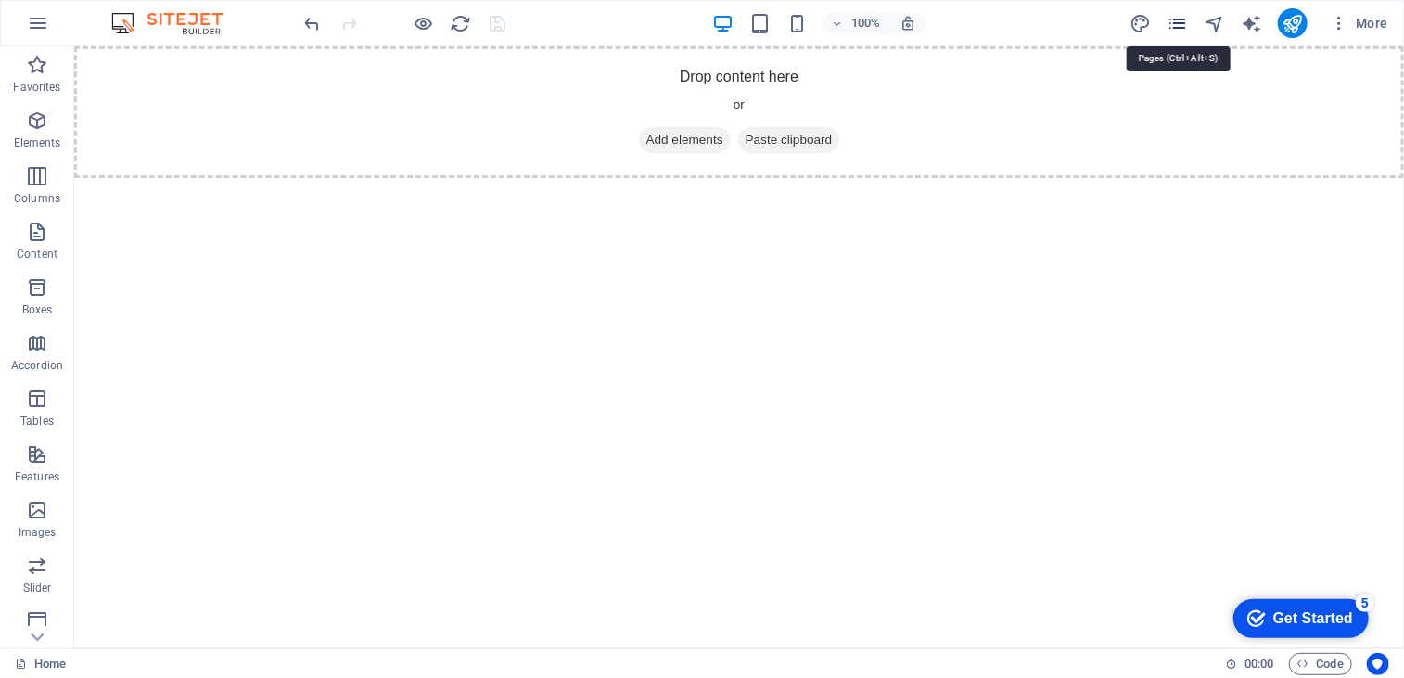
click at [1176, 19] on icon "pages" at bounding box center [1176, 23] width 21 height 21
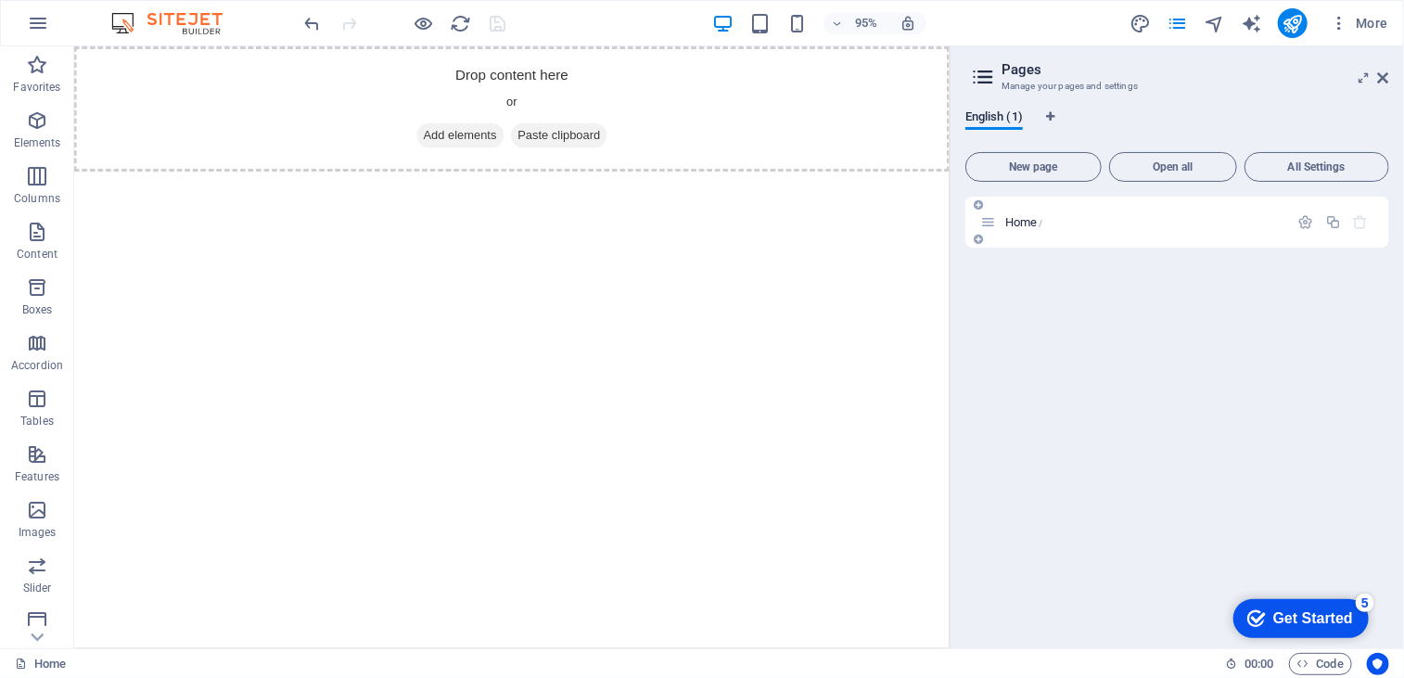
click at [1203, 227] on p "Home /" at bounding box center [1144, 222] width 278 height 12
click at [1292, 170] on span "All Settings" at bounding box center [1317, 166] width 128 height 11
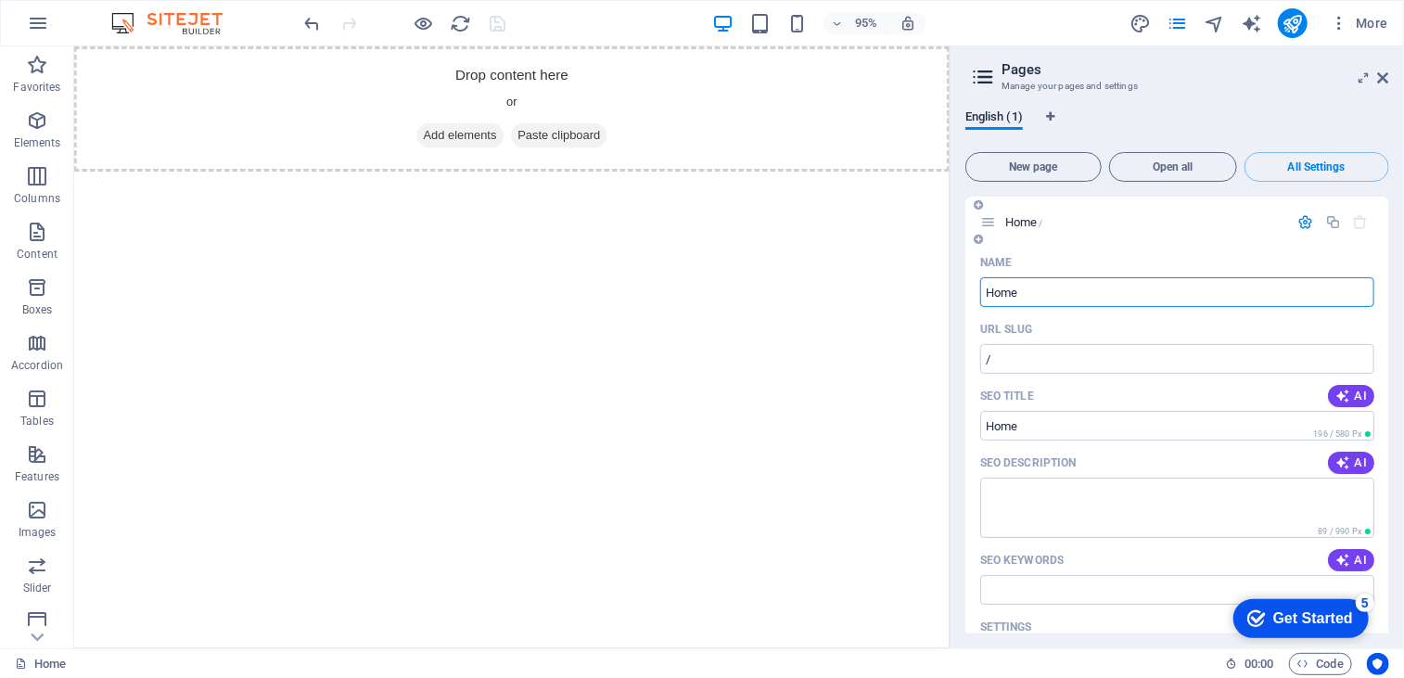
scroll to position [312, 0]
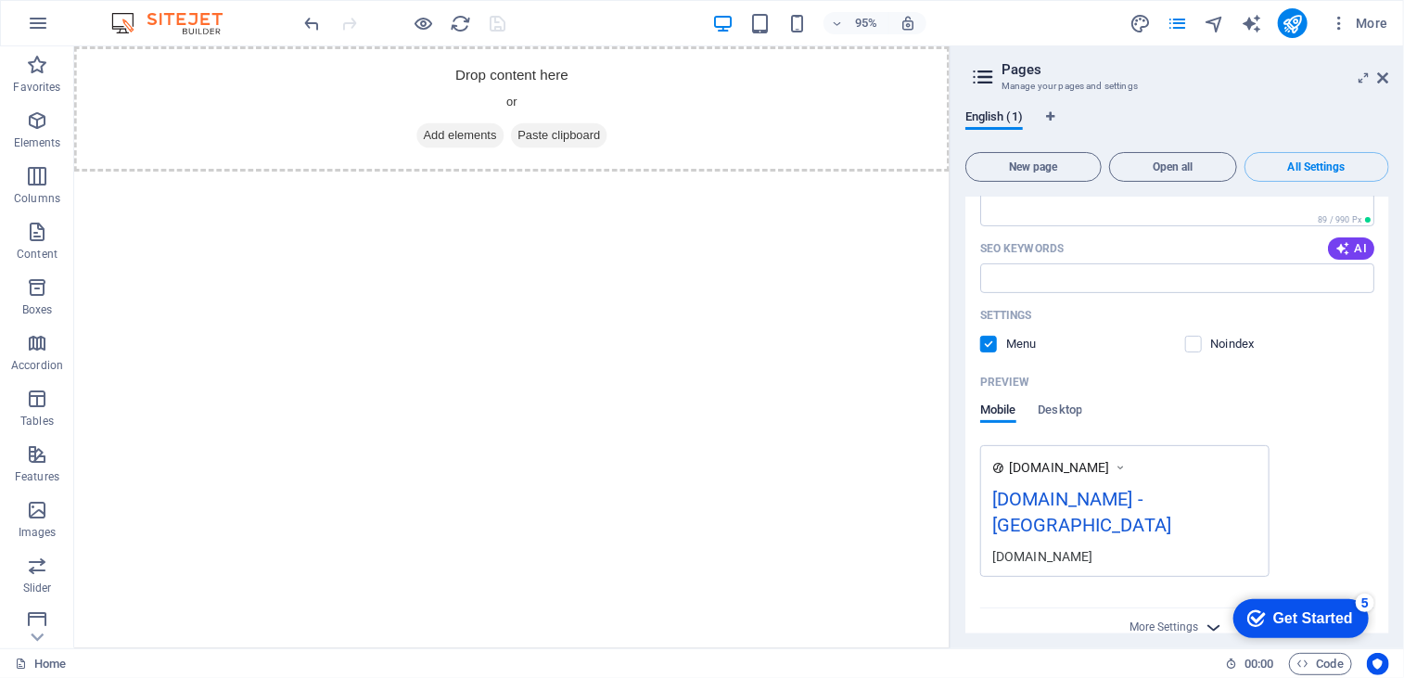
click at [1209, 617] on icon "button" at bounding box center [1213, 627] width 21 height 21
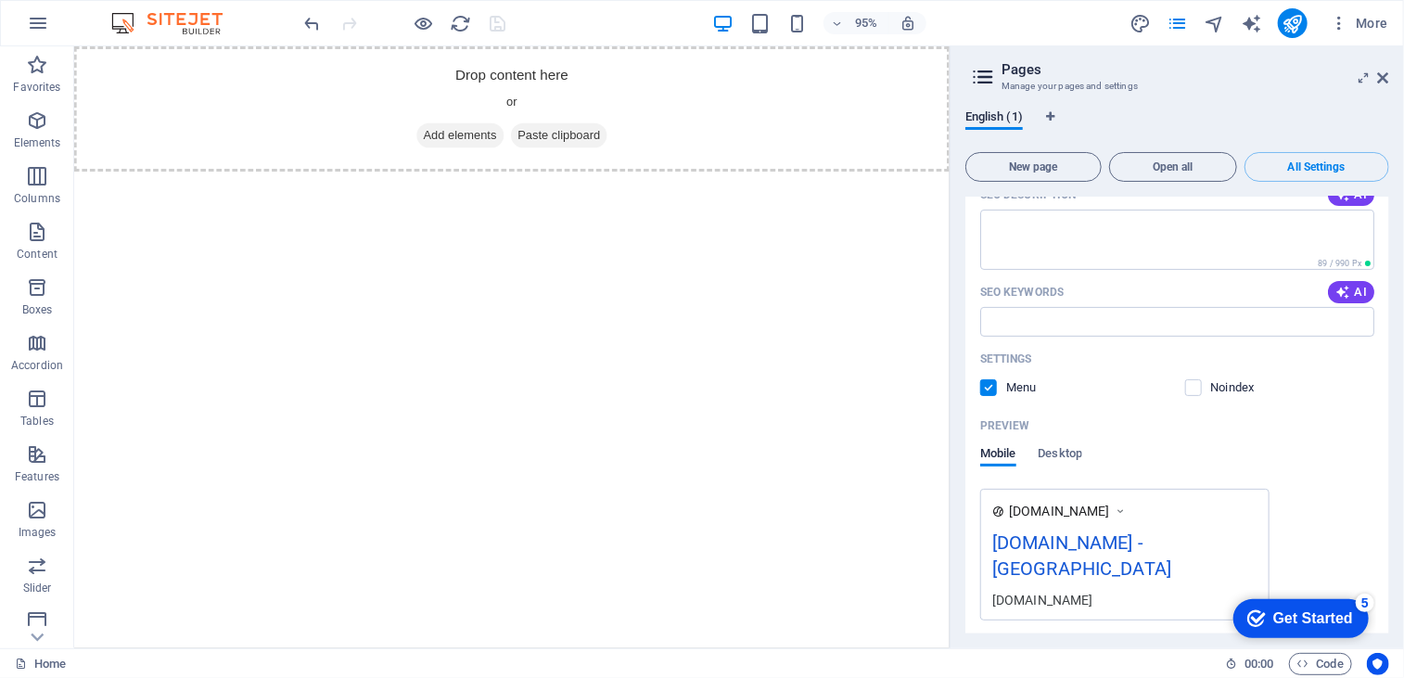
scroll to position [0, 0]
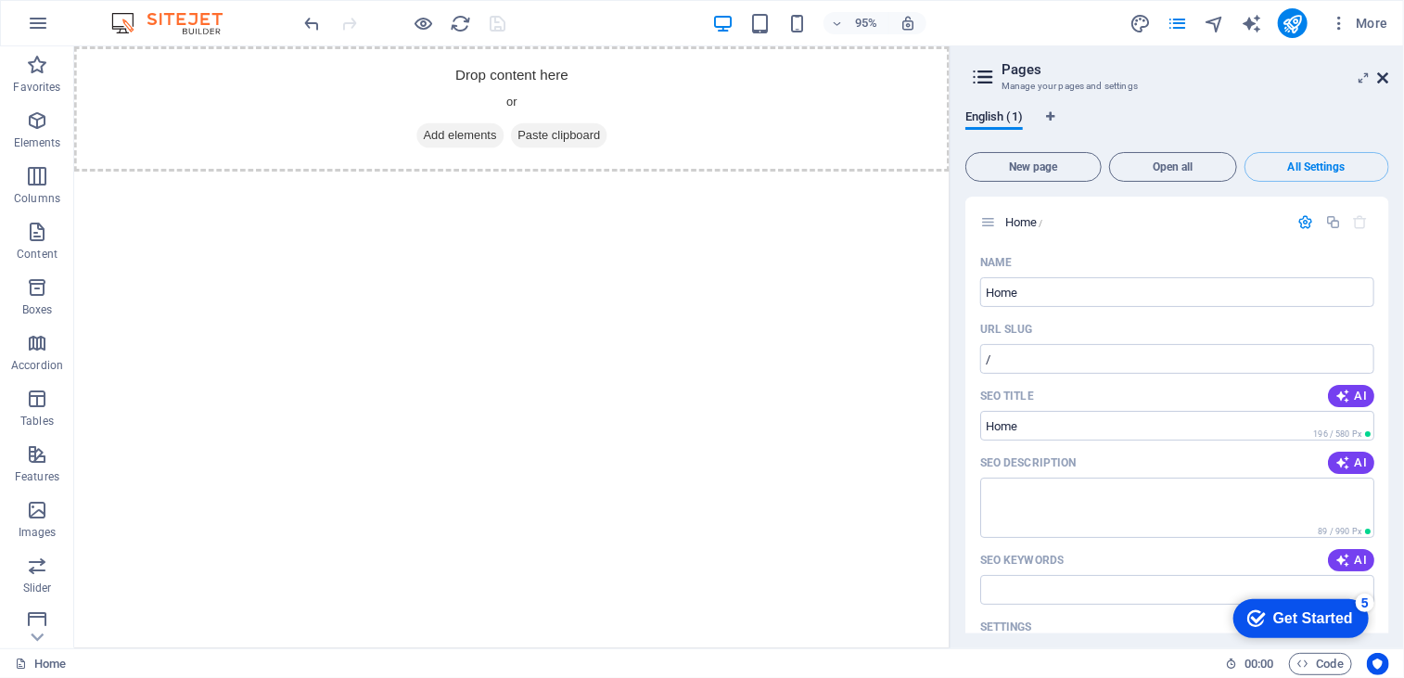
click at [1380, 83] on icon at bounding box center [1383, 77] width 11 height 15
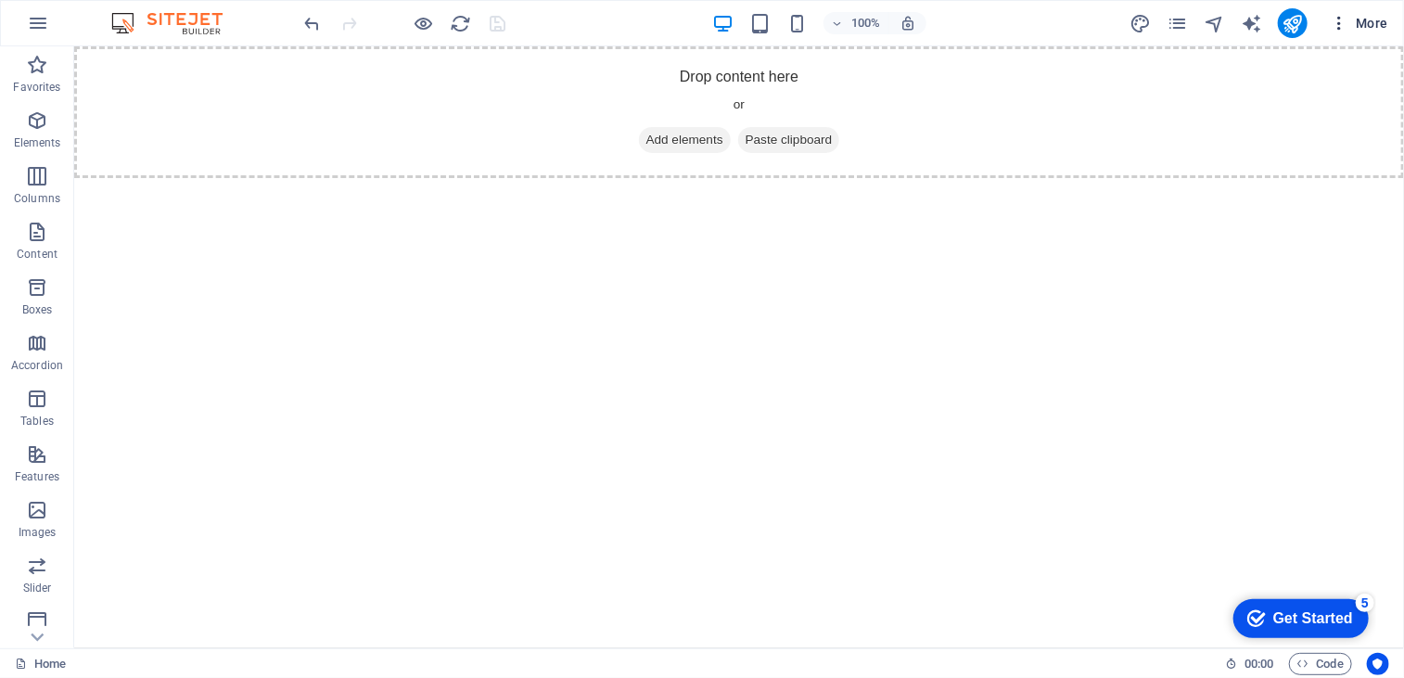
click at [1339, 29] on icon "button" at bounding box center [1339, 23] width 19 height 19
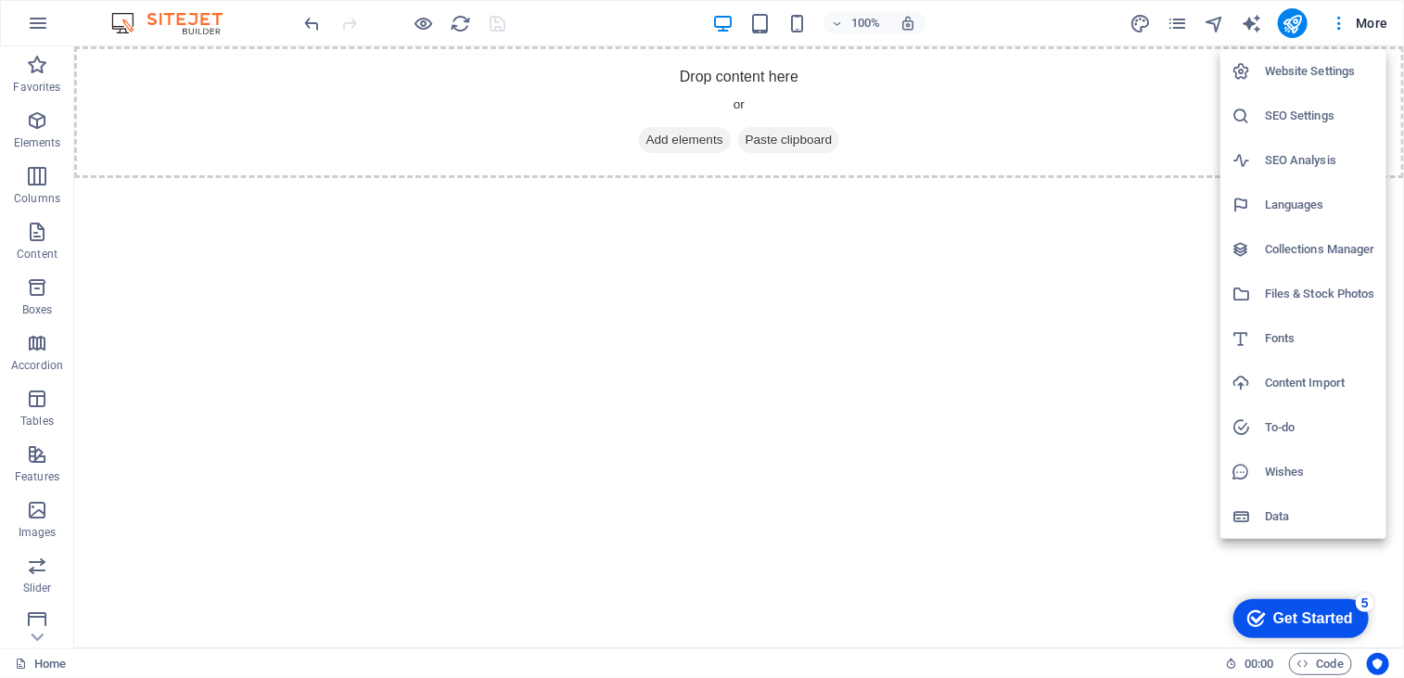
click at [1130, 309] on div at bounding box center [702, 339] width 1404 height 678
